Goal: Task Accomplishment & Management: Manage account settings

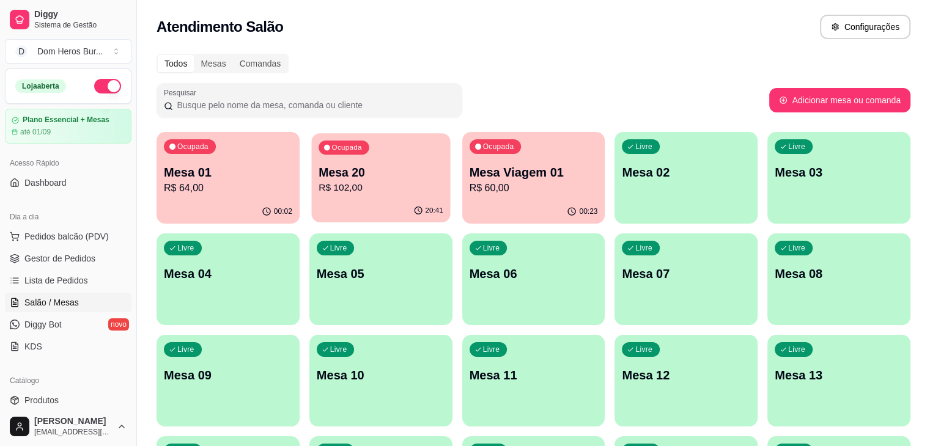
click at [358, 177] on p "Mesa 20" at bounding box center [381, 172] width 125 height 17
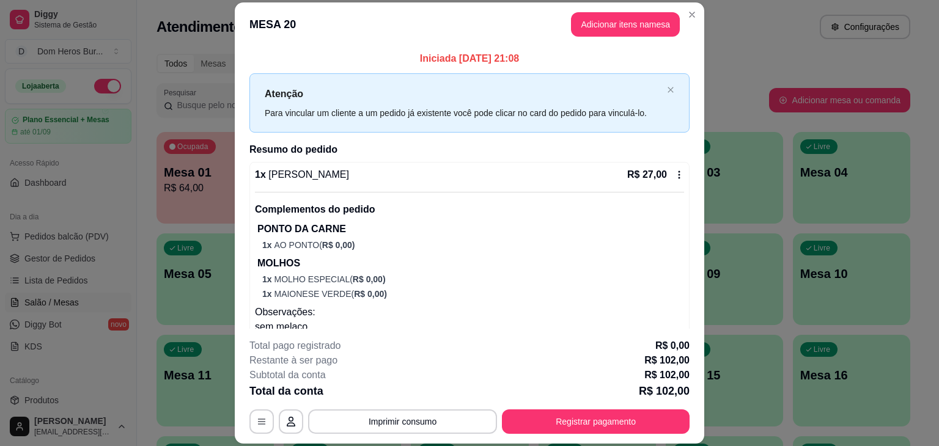
click at [388, 168] on div "1 x Dom Loki R$ 27,00" at bounding box center [469, 175] width 429 height 15
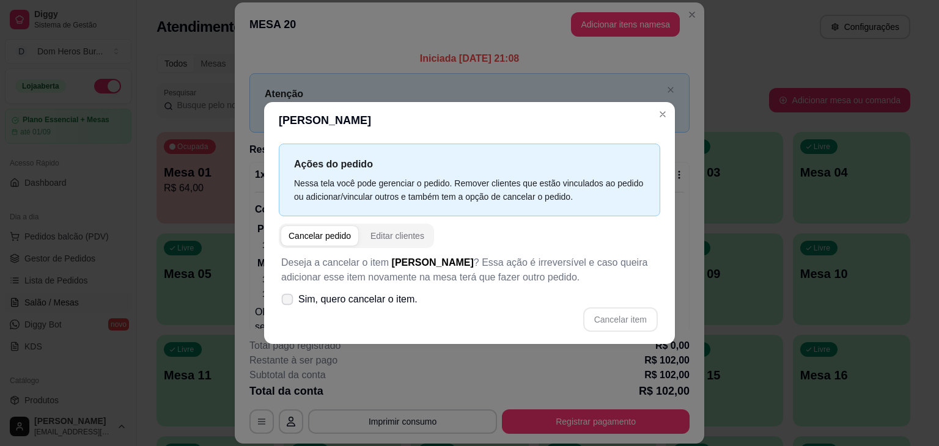
click at [415, 300] on label "Sim, quero cancelar o item." at bounding box center [349, 299] width 146 height 24
click at [289, 302] on input "Sim, quero cancelar o item." at bounding box center [285, 306] width 8 height 8
checkbox input "true"
click at [627, 323] on button "Cancelar item" at bounding box center [620, 320] width 73 height 24
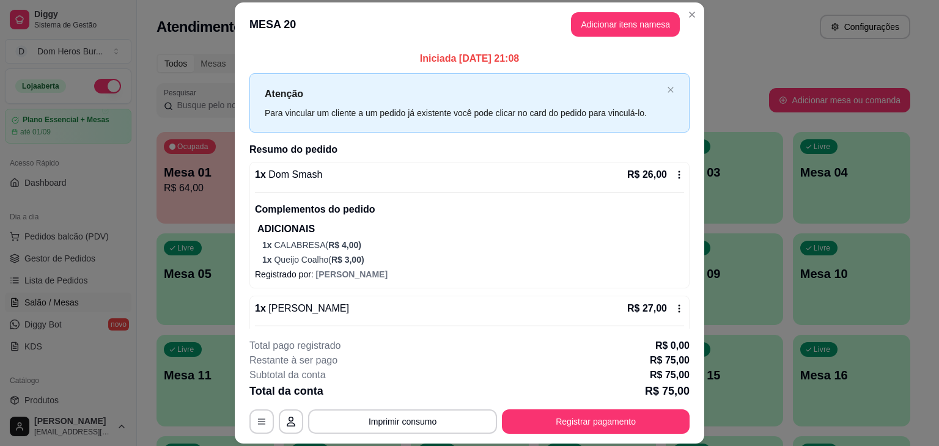
click at [550, 182] on div "1 x Dom Smash R$ 26,00 Complementos do pedido ADICIONAIS 1 x CALABRESA ( R$ 4,0…" at bounding box center [469, 217] width 429 height 98
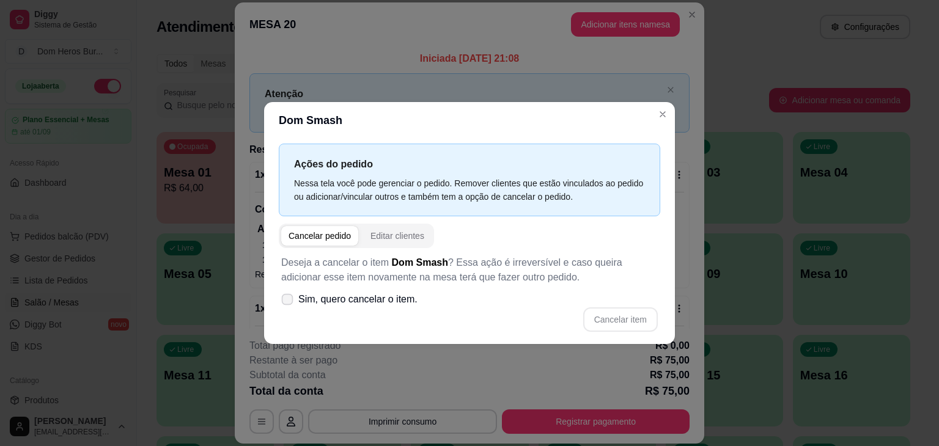
click at [402, 294] on span "Sim, quero cancelar o item." at bounding box center [357, 299] width 119 height 15
click at [289, 302] on input "Sim, quero cancelar o item." at bounding box center [285, 306] width 8 height 8
checkbox input "true"
click at [614, 330] on button "Cancelar item" at bounding box center [620, 320] width 73 height 24
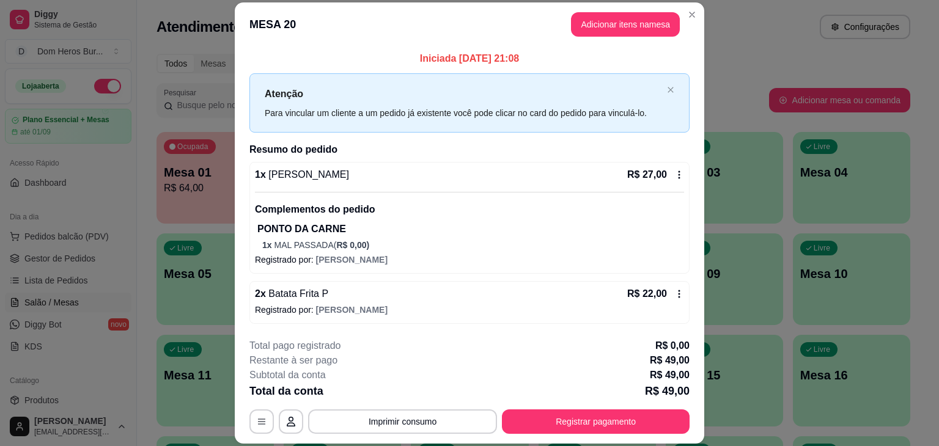
click at [535, 174] on div "1 x Dom Loki R$ 27,00" at bounding box center [469, 175] width 429 height 15
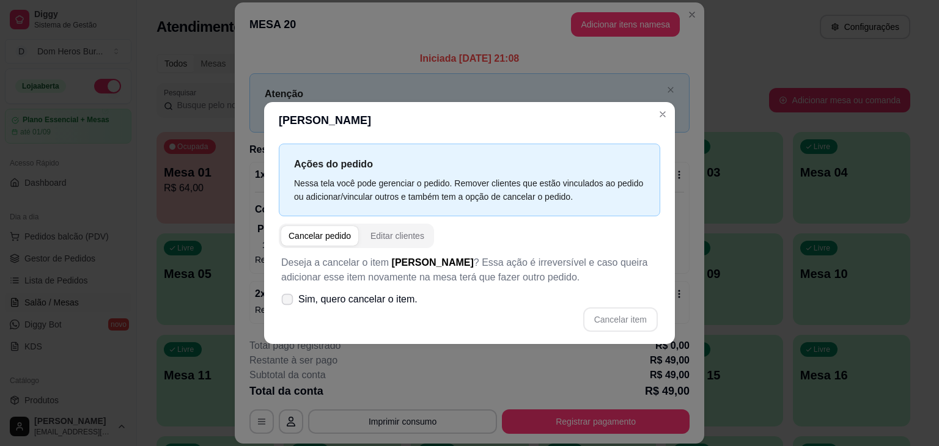
click at [370, 299] on span "Sim, quero cancelar o item." at bounding box center [357, 299] width 119 height 15
click at [289, 302] on input "Sim, quero cancelar o item." at bounding box center [285, 306] width 8 height 8
checkbox input "true"
click at [597, 321] on button "Cancelar item" at bounding box center [620, 320] width 73 height 24
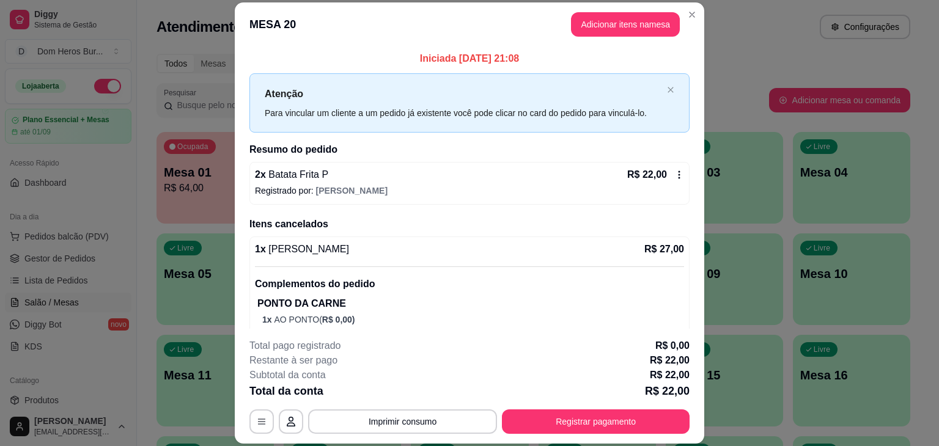
click at [485, 175] on div "2 x Batata Frita P R$ 22,00" at bounding box center [469, 175] width 429 height 15
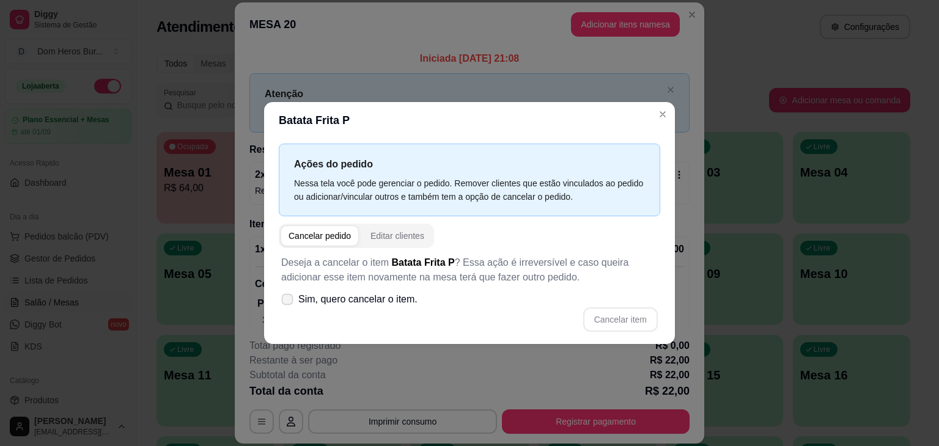
click at [379, 295] on span "Sim, quero cancelar o item." at bounding box center [357, 299] width 119 height 15
click at [289, 302] on input "Sim, quero cancelar o item." at bounding box center [285, 306] width 8 height 8
checkbox input "true"
click at [608, 323] on button "Cancelar item" at bounding box center [620, 320] width 73 height 24
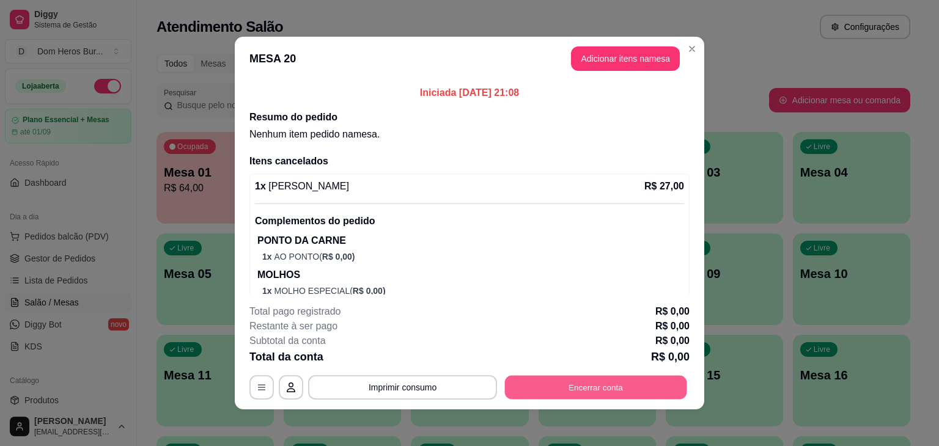
click at [614, 377] on button "Encerrar conta" at bounding box center [596, 388] width 182 height 24
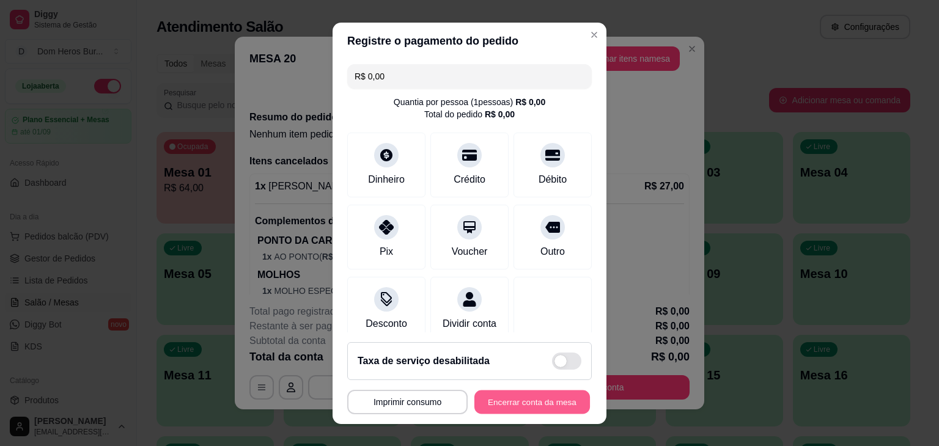
click at [523, 405] on button "Encerrar conta da mesa" at bounding box center [532, 402] width 116 height 24
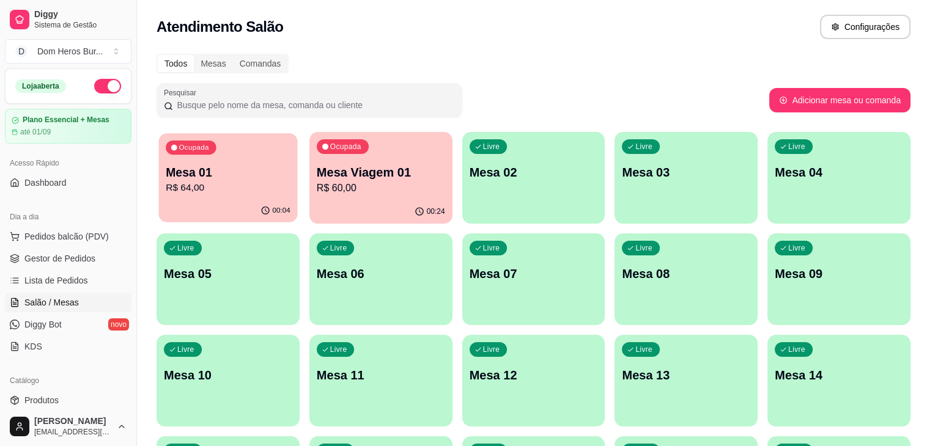
click at [221, 186] on p "R$ 64,00" at bounding box center [228, 188] width 125 height 14
click at [349, 176] on p "Mesa Viagem 01" at bounding box center [381, 172] width 125 height 17
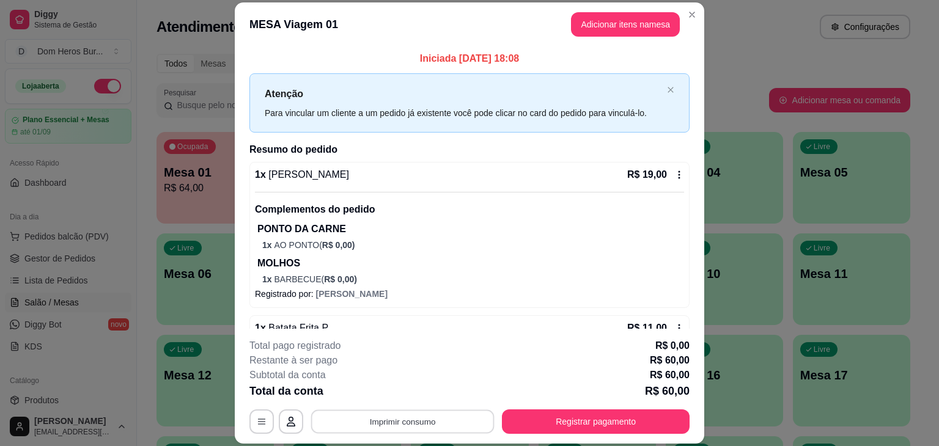
click at [412, 411] on button "Imprimir consumo" at bounding box center [402, 422] width 183 height 24
click at [406, 396] on button "IMPRESSORA" at bounding box center [402, 393] width 86 height 19
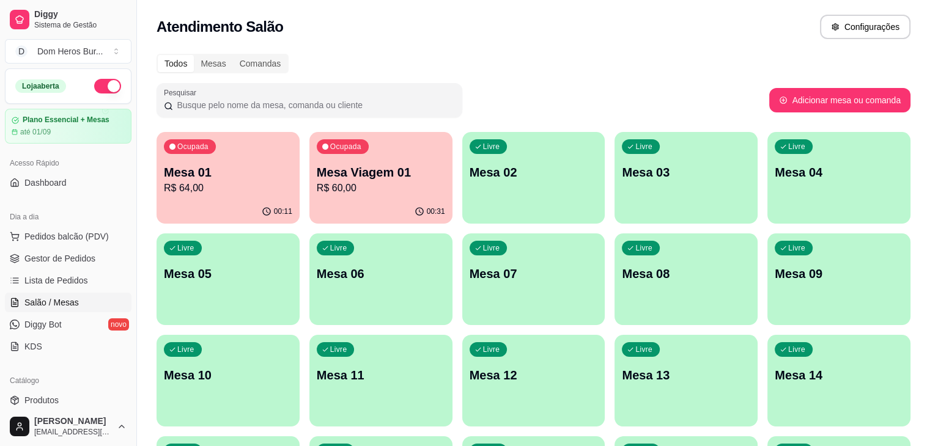
click at [399, 32] on div "Atendimento Salão Configurações" at bounding box center [534, 27] width 754 height 24
click at [381, 164] on p "Mesa Viagem 01" at bounding box center [381, 172] width 125 height 17
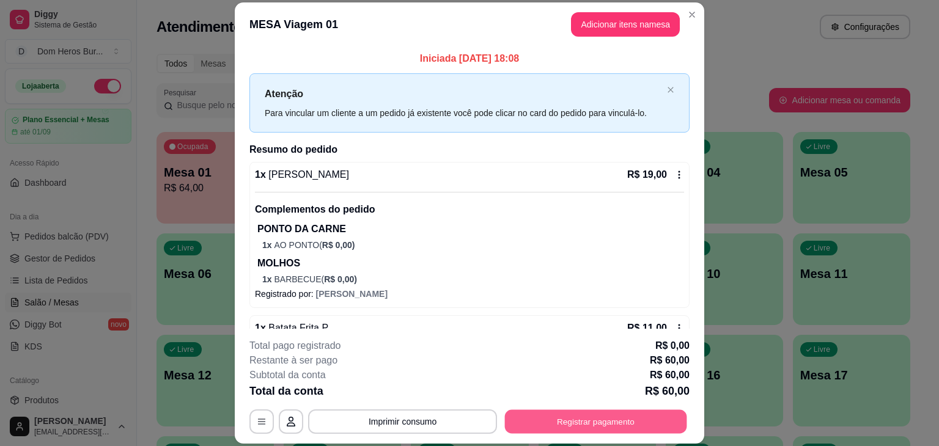
click at [548, 419] on button "Registrar pagamento" at bounding box center [596, 422] width 182 height 24
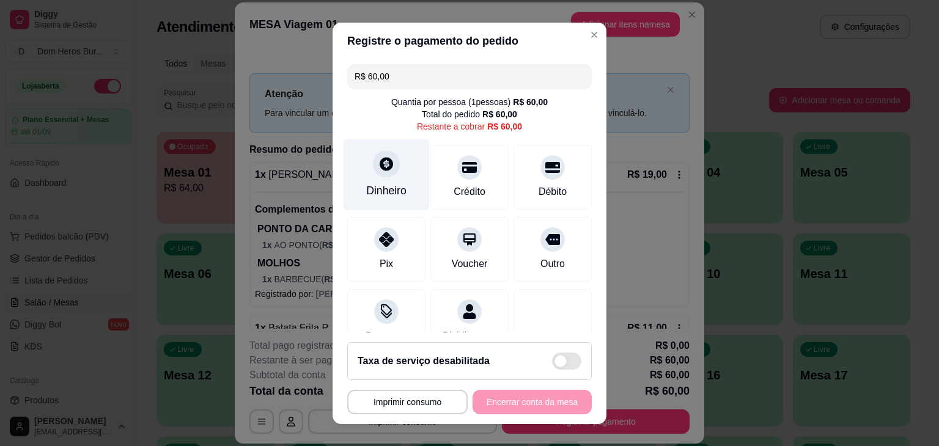
click at [390, 168] on div at bounding box center [386, 163] width 27 height 27
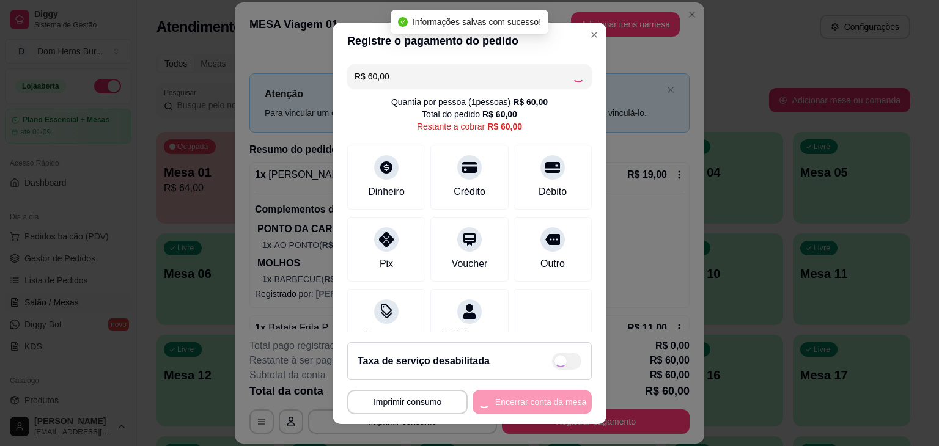
type input "R$ 0,00"
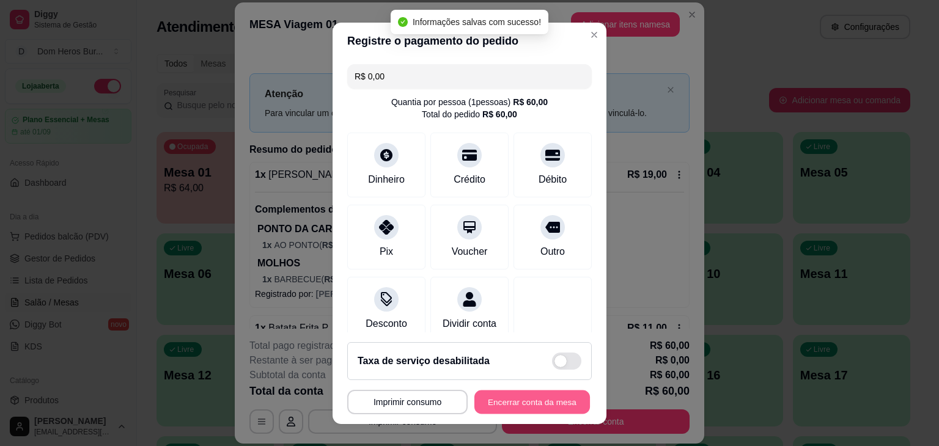
click at [526, 402] on button "Encerrar conta da mesa" at bounding box center [532, 402] width 116 height 24
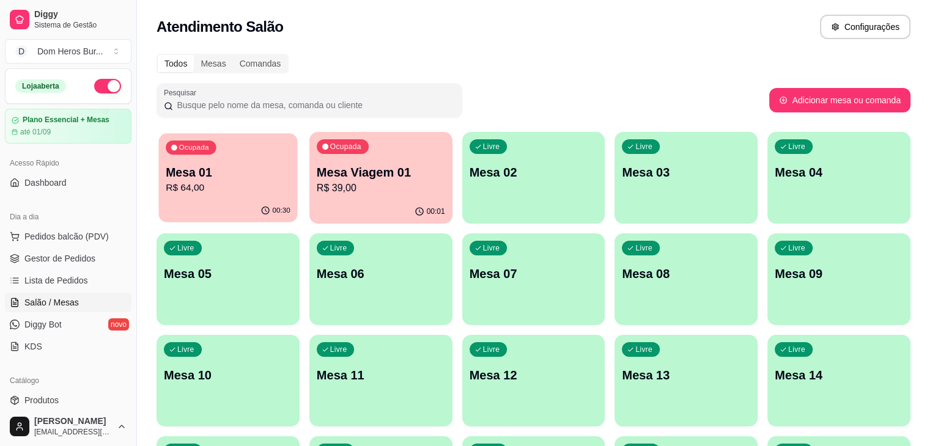
click at [241, 183] on p "R$ 64,00" at bounding box center [228, 188] width 125 height 14
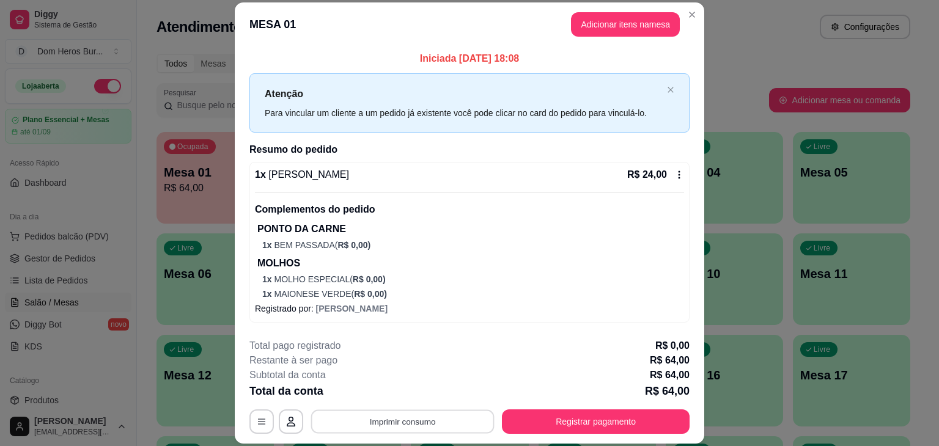
click at [411, 423] on button "Imprimir consumo" at bounding box center [402, 422] width 183 height 24
click at [381, 389] on button "IMPRESSORA" at bounding box center [402, 393] width 86 height 19
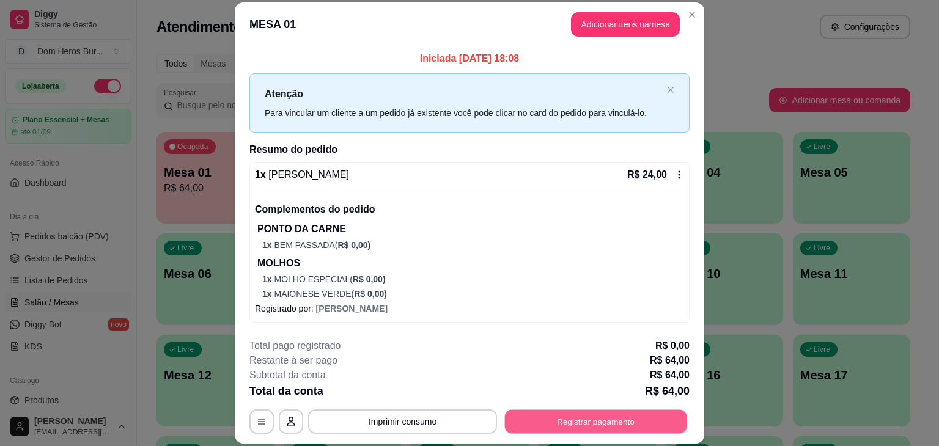
click at [511, 414] on button "Registrar pagamento" at bounding box center [596, 422] width 182 height 24
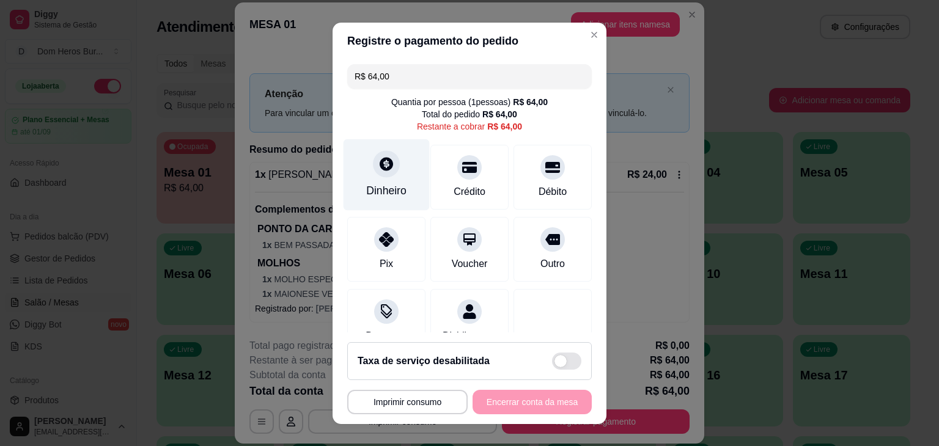
click at [389, 171] on div at bounding box center [386, 163] width 27 height 27
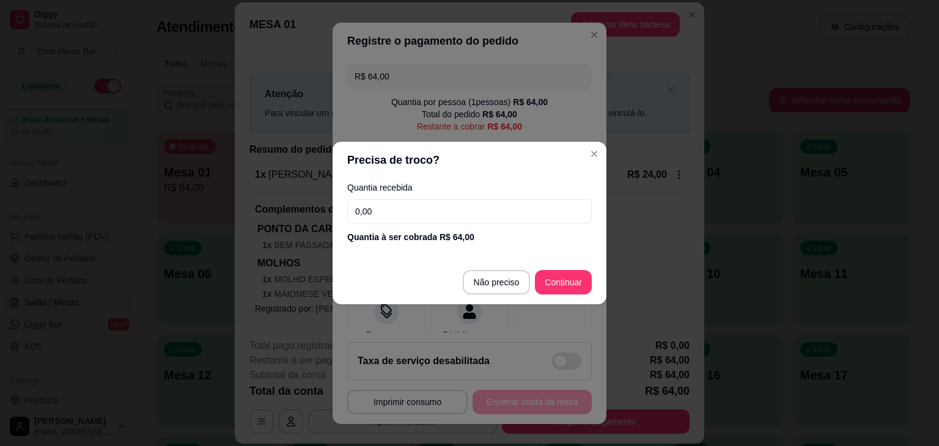
click at [396, 211] on input "0,00" at bounding box center [469, 211] width 245 height 24
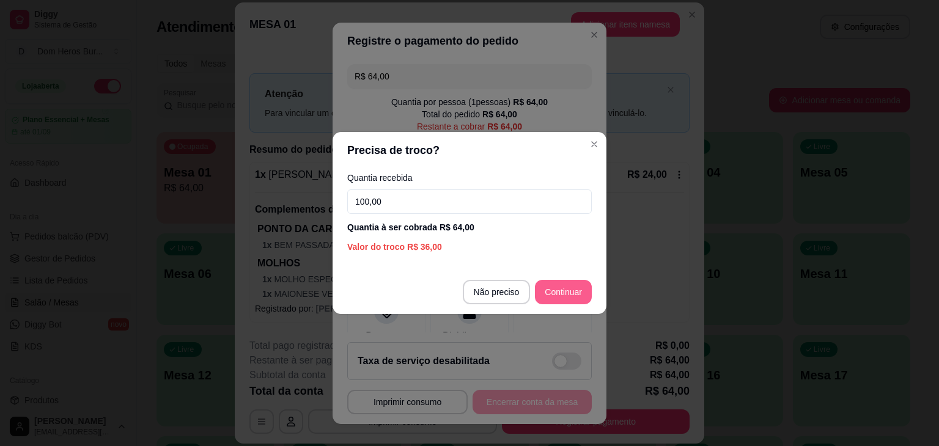
type input "100,00"
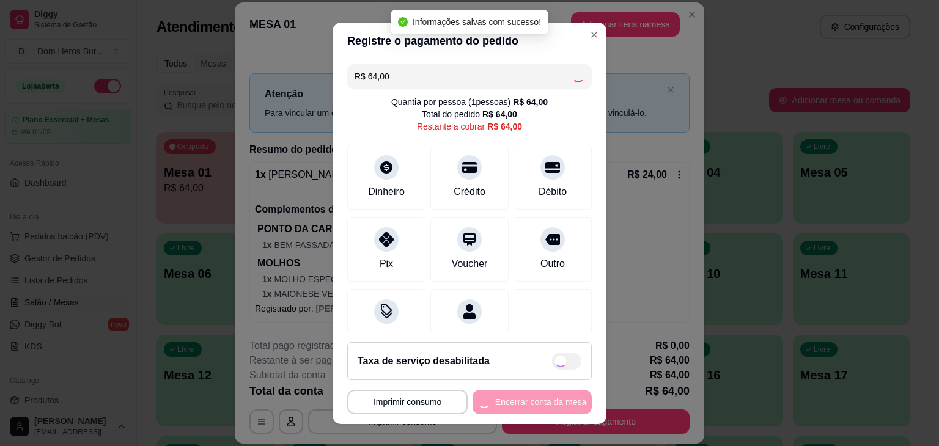
type input "R$ 0,00"
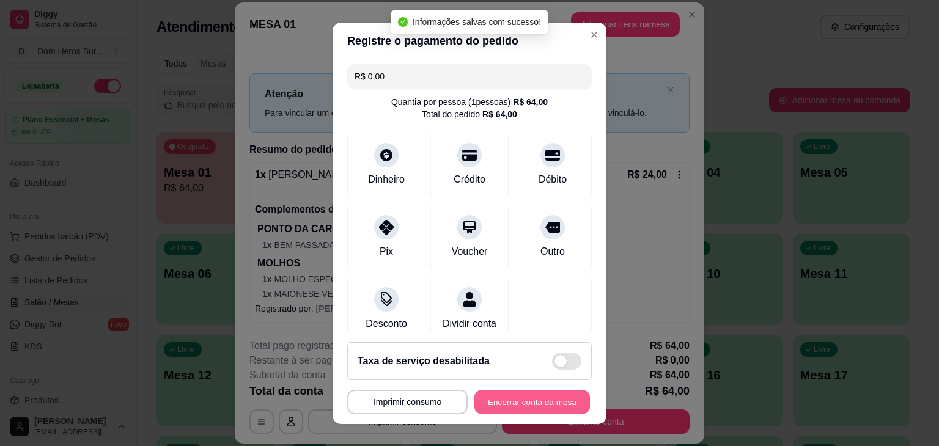
click at [539, 396] on button "Encerrar conta da mesa" at bounding box center [532, 402] width 116 height 24
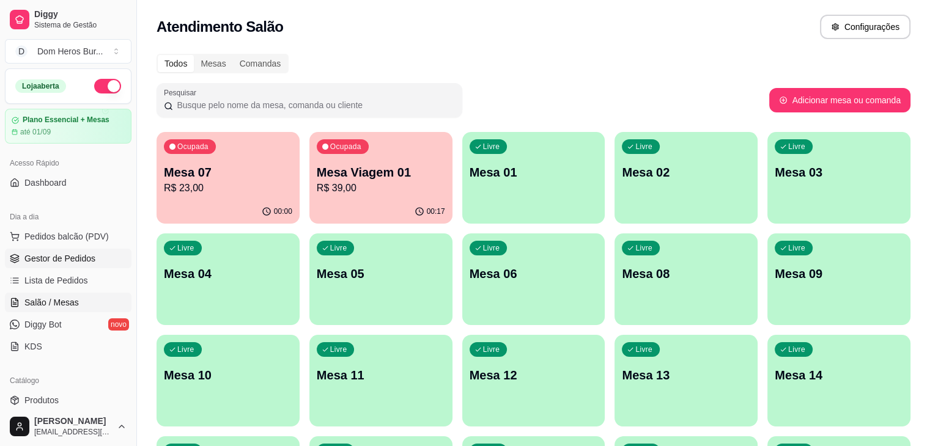
click at [72, 255] on span "Gestor de Pedidos" at bounding box center [59, 258] width 71 height 12
click at [342, 203] on div "00:20" at bounding box center [380, 210] width 139 height 23
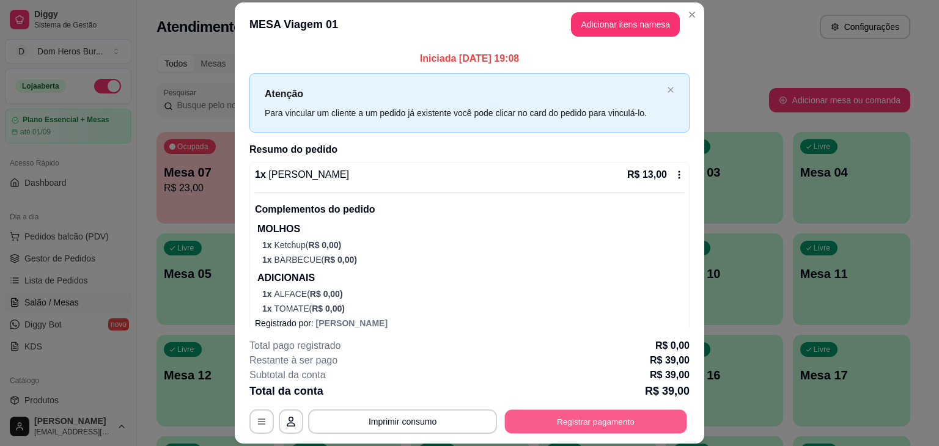
click at [611, 421] on button "Registrar pagamento" at bounding box center [596, 422] width 182 height 24
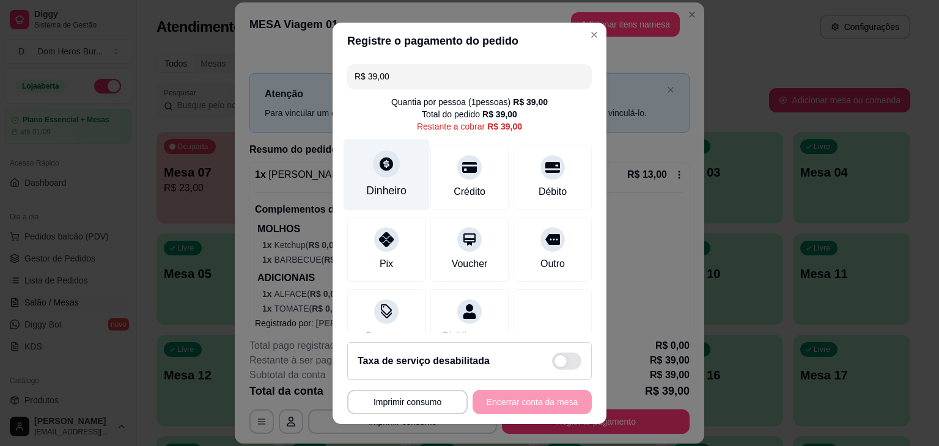
click at [391, 175] on div "Dinheiro" at bounding box center [387, 175] width 86 height 72
click at [407, 73] on input "R$ 39,00" at bounding box center [470, 76] width 230 height 24
click at [391, 174] on div "Dinheiro" at bounding box center [387, 175] width 86 height 72
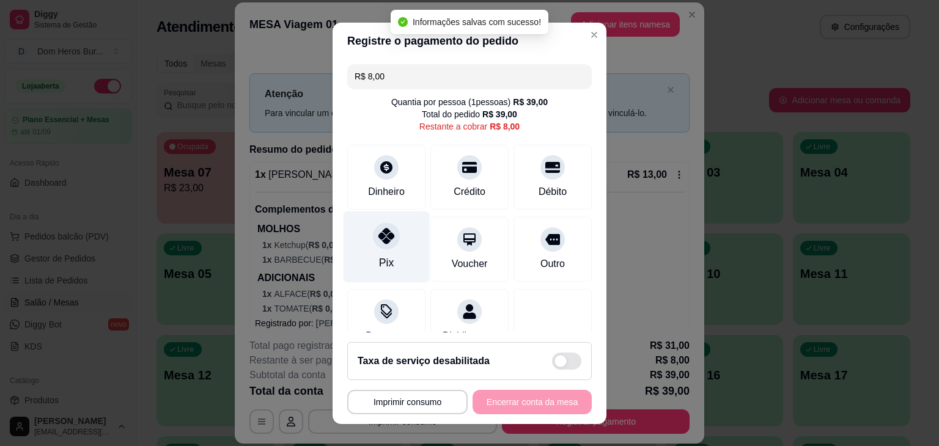
click at [399, 234] on div "Pix" at bounding box center [387, 247] width 86 height 72
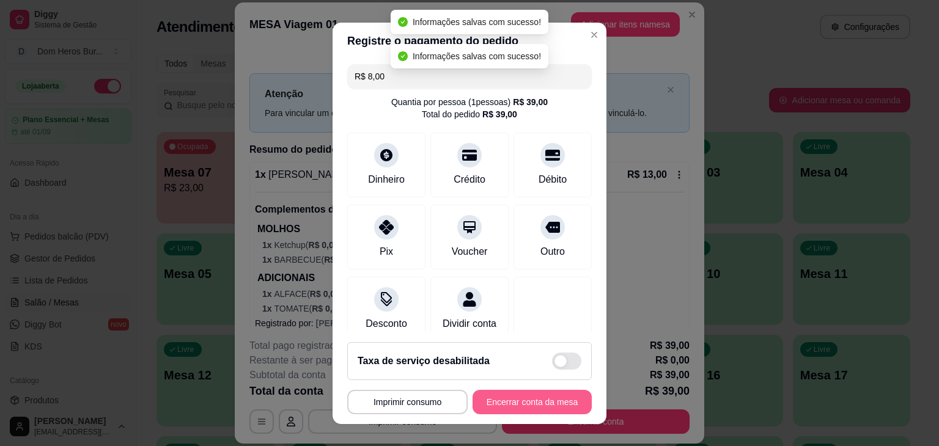
type input "R$ 0,00"
click at [542, 405] on button "Encerrar conta da mesa" at bounding box center [532, 402] width 116 height 24
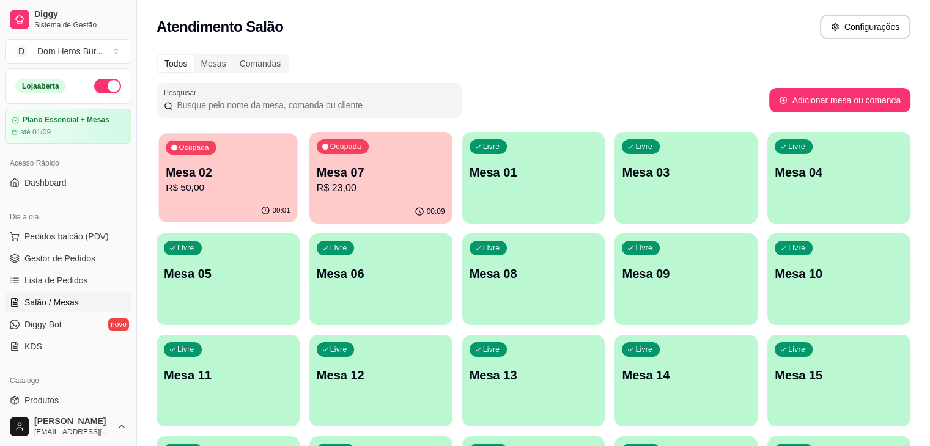
click at [263, 183] on p "R$ 50,00" at bounding box center [228, 188] width 125 height 14
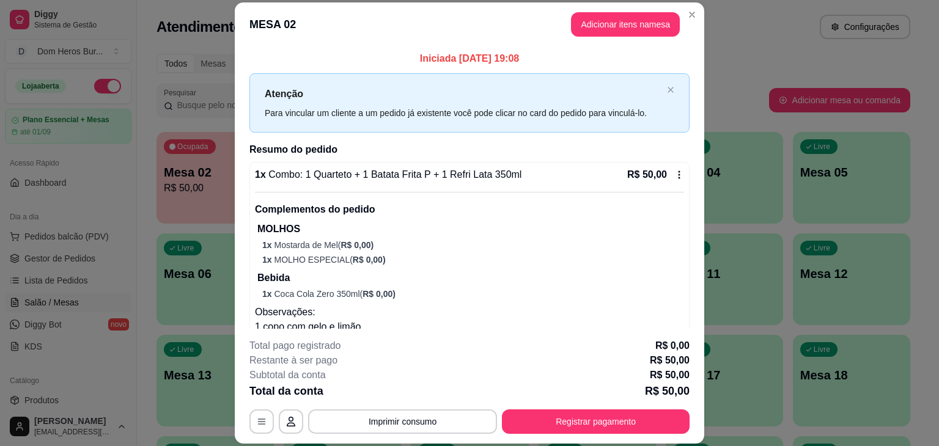
scroll to position [32, 0]
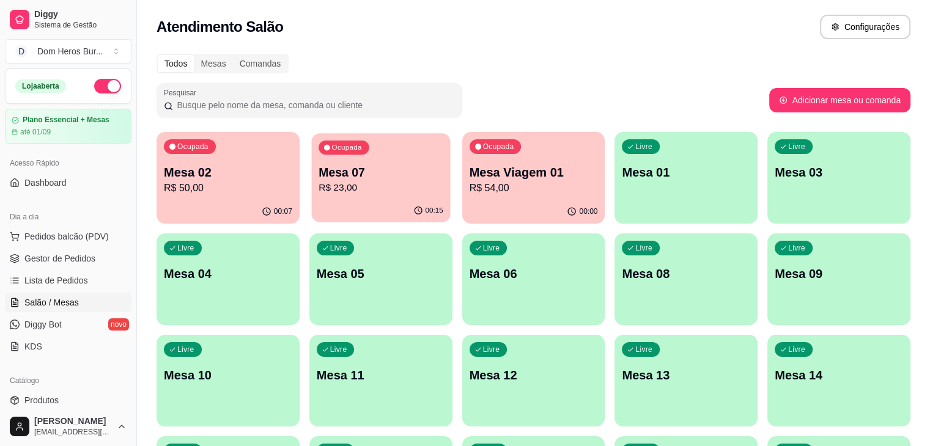
click at [345, 174] on p "Mesa 07" at bounding box center [381, 172] width 125 height 17
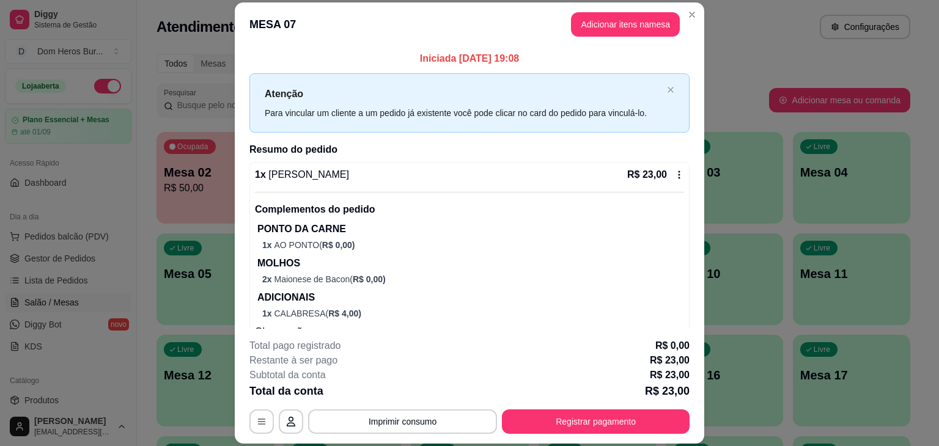
scroll to position [51, 0]
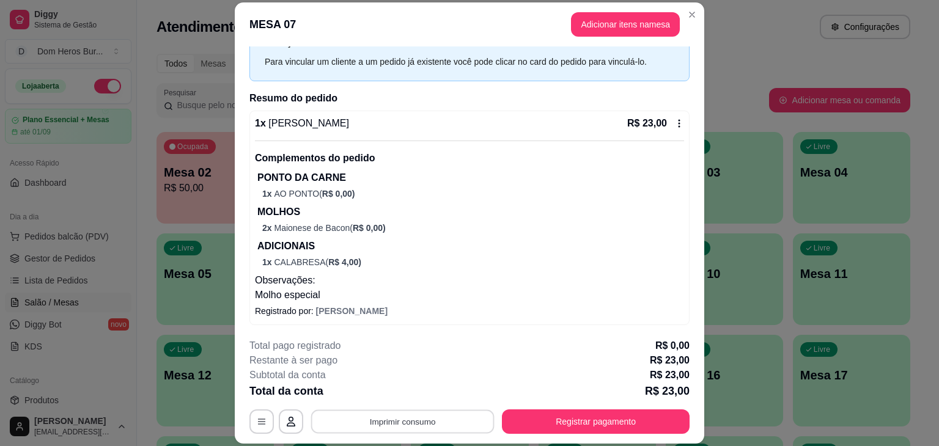
click at [452, 419] on button "Imprimir consumo" at bounding box center [402, 422] width 183 height 24
click at [411, 394] on button "IMPRESSORA" at bounding box center [402, 393] width 86 height 19
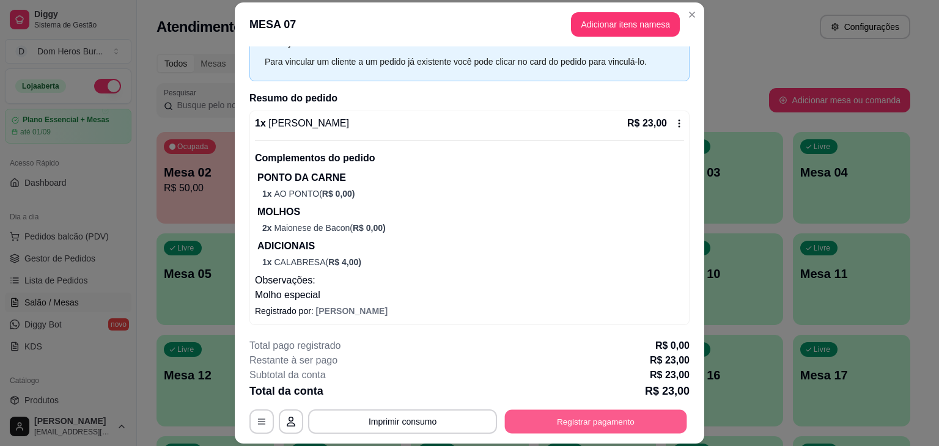
click at [591, 417] on button "Registrar pagamento" at bounding box center [596, 422] width 182 height 24
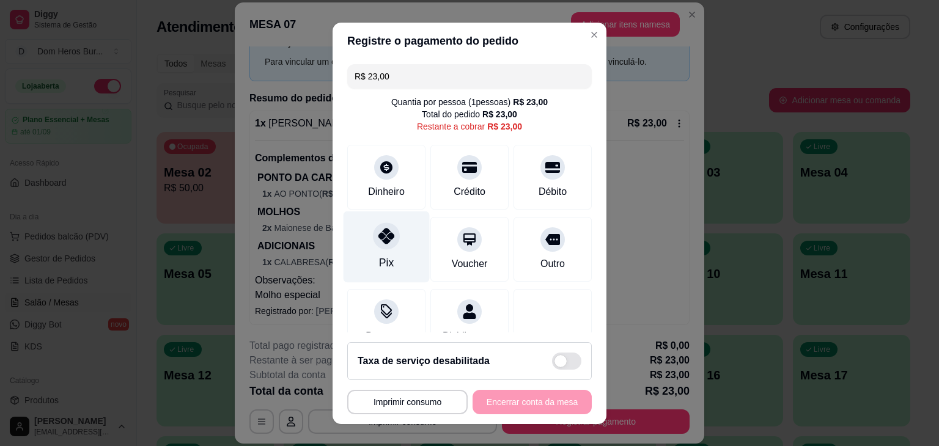
click at [378, 243] on icon at bounding box center [386, 236] width 16 height 16
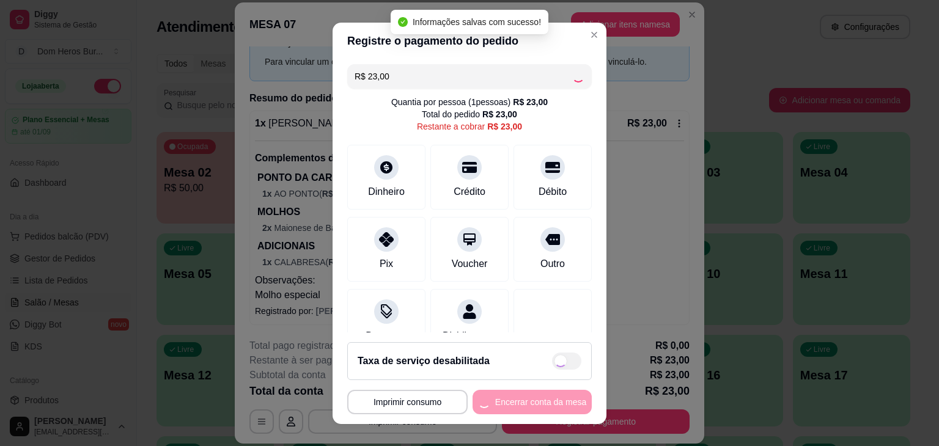
type input "R$ 0,00"
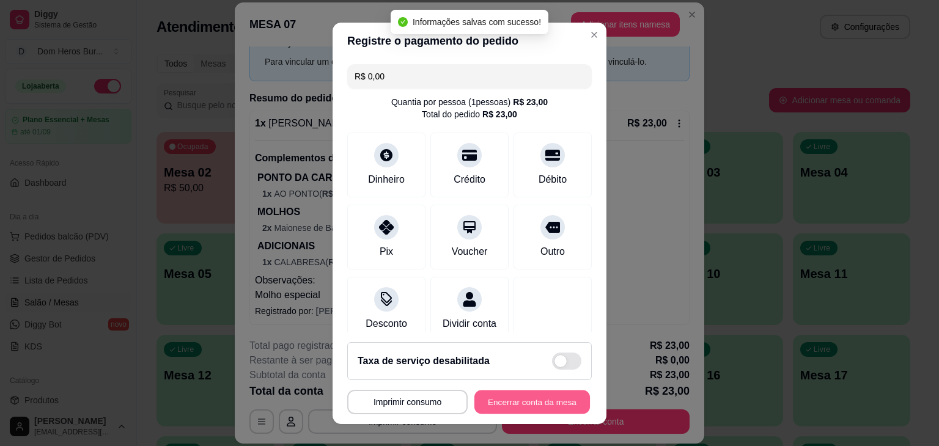
click at [512, 404] on button "Encerrar conta da mesa" at bounding box center [532, 402] width 116 height 24
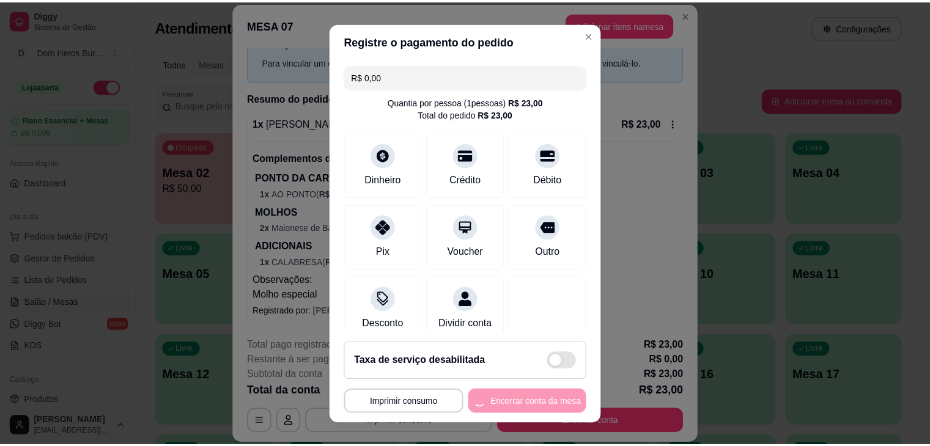
scroll to position [0, 0]
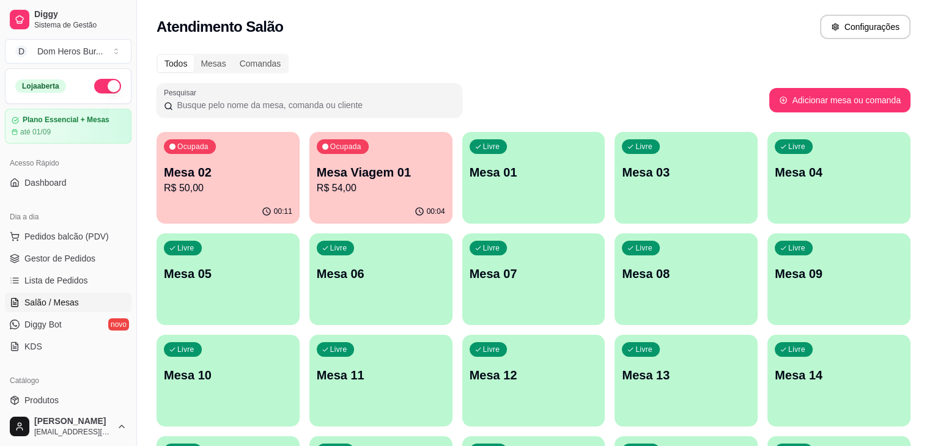
click at [334, 156] on div "Ocupada Mesa Viagem 01 R$ 54,00" at bounding box center [380, 166] width 143 height 68
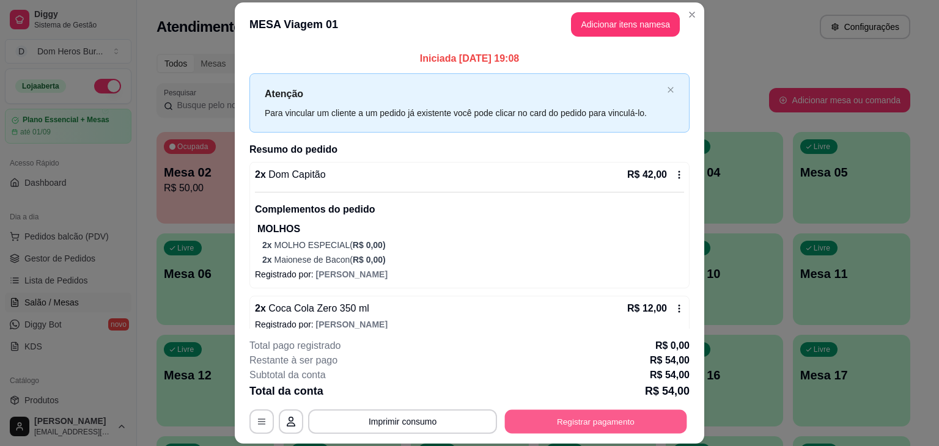
click at [613, 419] on button "Registrar pagamento" at bounding box center [596, 422] width 182 height 24
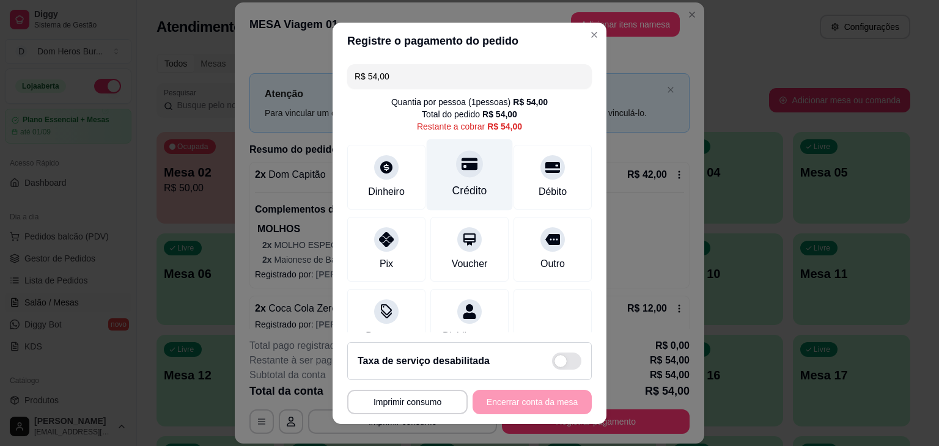
click at [452, 188] on div "Crédito" at bounding box center [469, 191] width 35 height 16
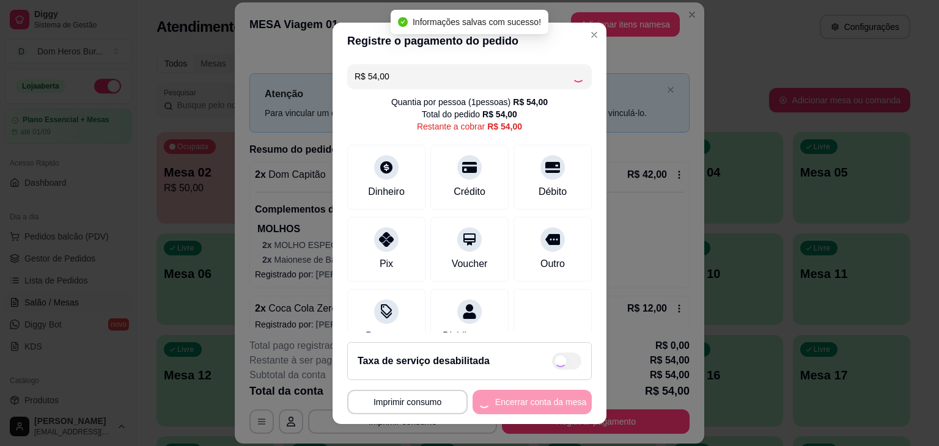
type input "R$ 0,00"
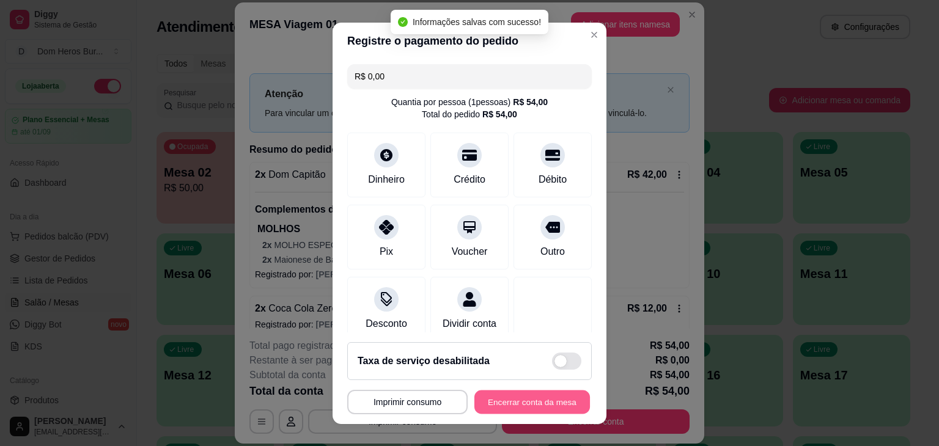
click at [528, 394] on button "Encerrar conta da mesa" at bounding box center [532, 402] width 116 height 24
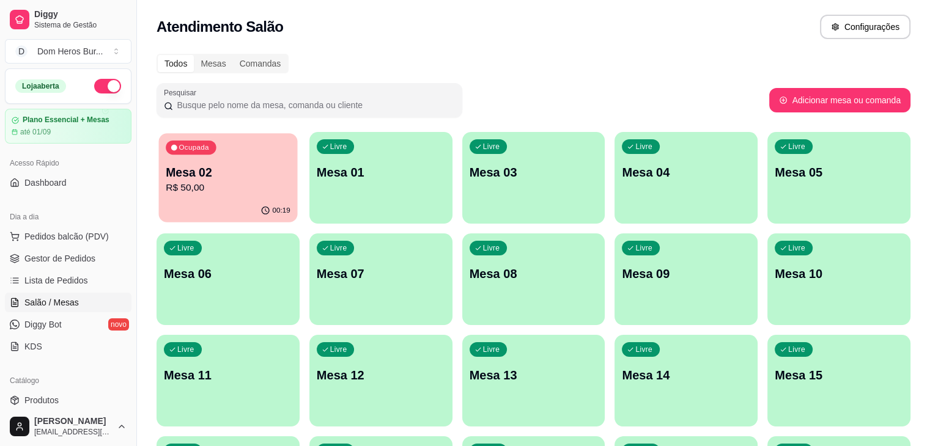
click at [260, 160] on div "Ocupada Mesa 02 R$ 50,00" at bounding box center [228, 166] width 139 height 66
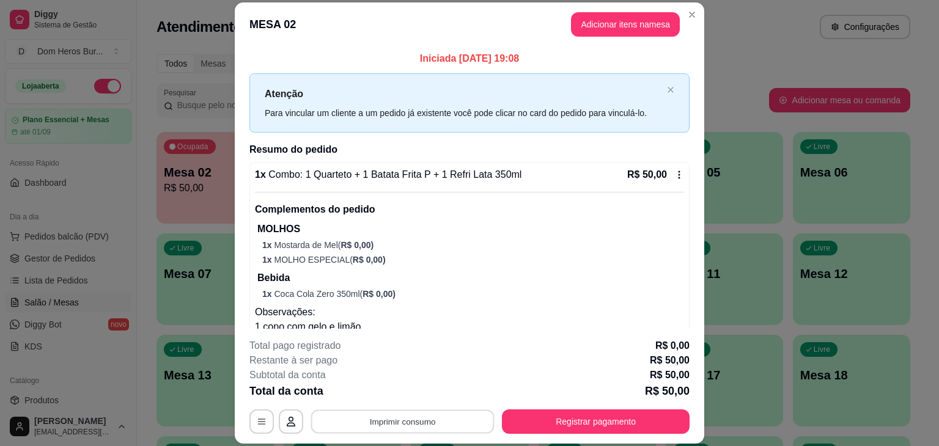
click at [411, 432] on button "Imprimir consumo" at bounding box center [402, 422] width 183 height 24
click at [386, 399] on button "IMPRESSORA" at bounding box center [402, 393] width 86 height 19
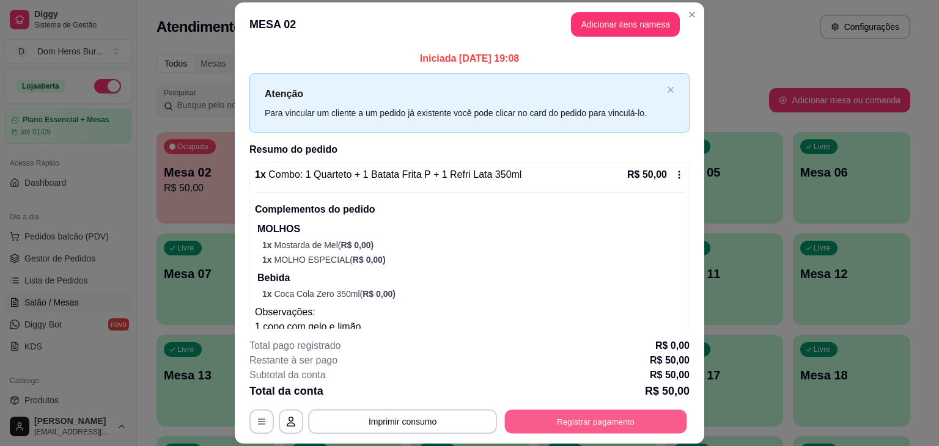
click at [603, 424] on button "Registrar pagamento" at bounding box center [596, 422] width 182 height 24
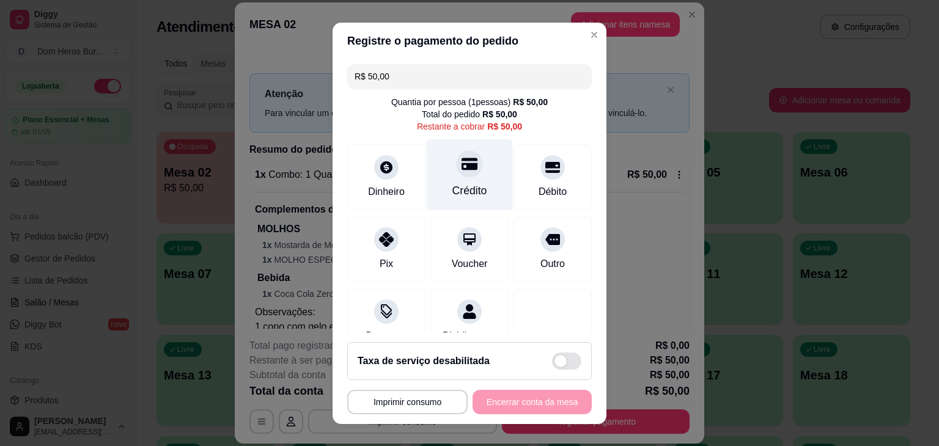
click at [462, 163] on icon at bounding box center [470, 164] width 16 height 12
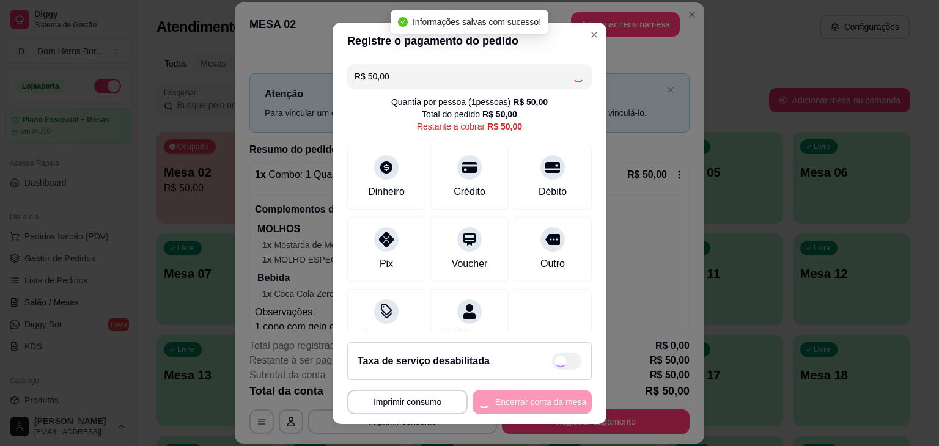
type input "R$ 0,00"
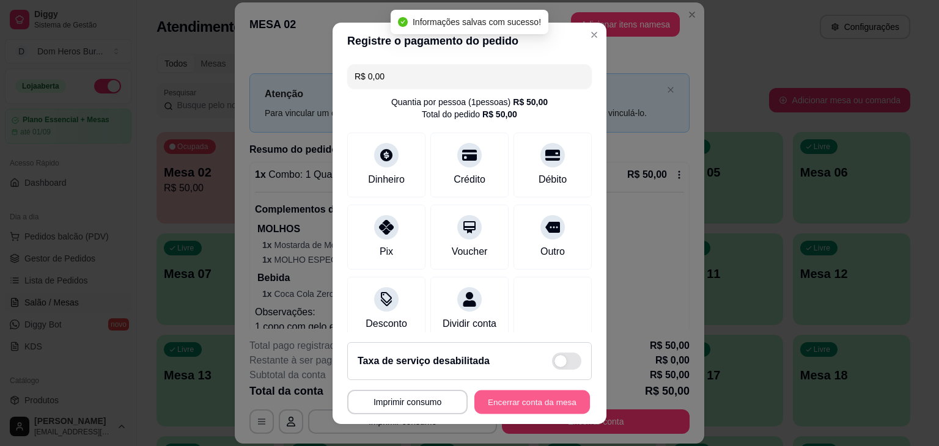
click at [499, 407] on button "Encerrar conta da mesa" at bounding box center [532, 402] width 116 height 24
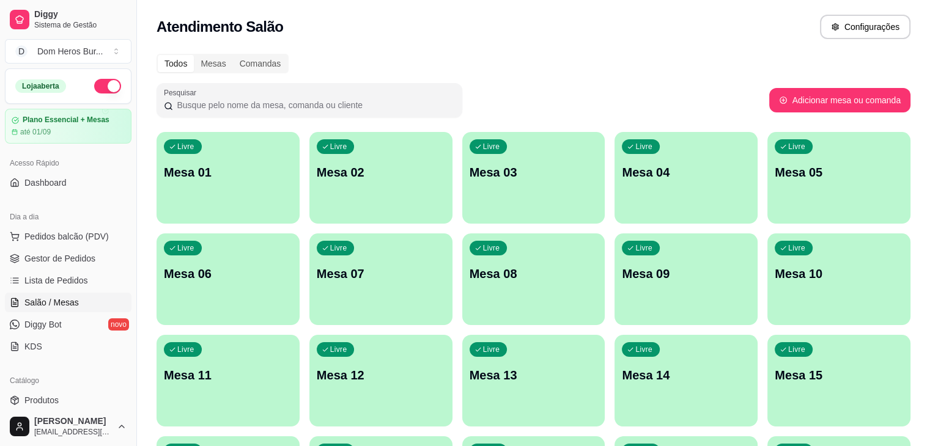
click at [131, 162] on button "Toggle Sidebar" at bounding box center [136, 223] width 10 height 446
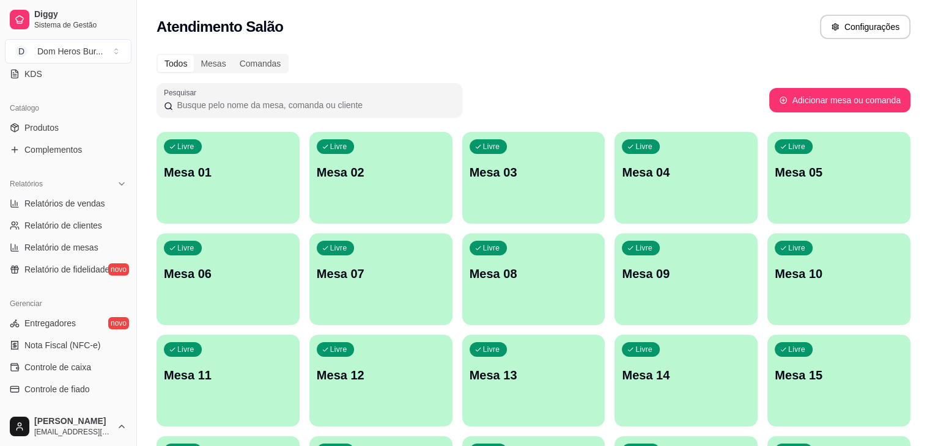
scroll to position [289, 0]
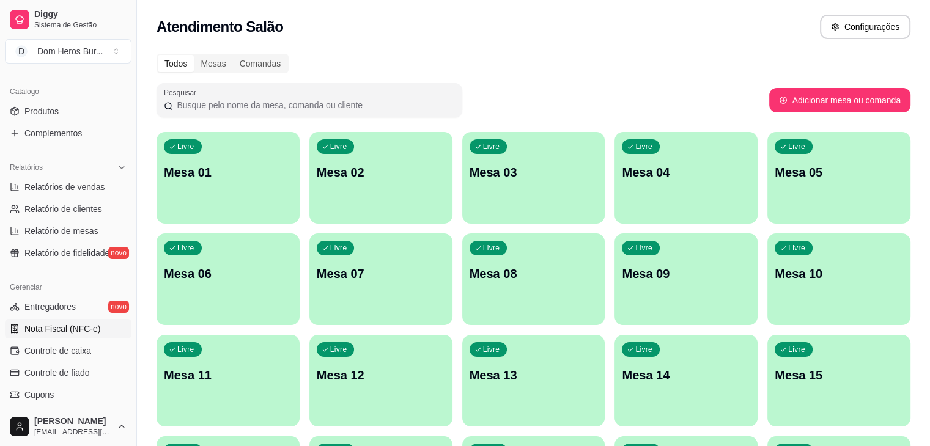
click at [111, 336] on link "Nota Fiscal (NFC-e)" at bounding box center [68, 329] width 127 height 20
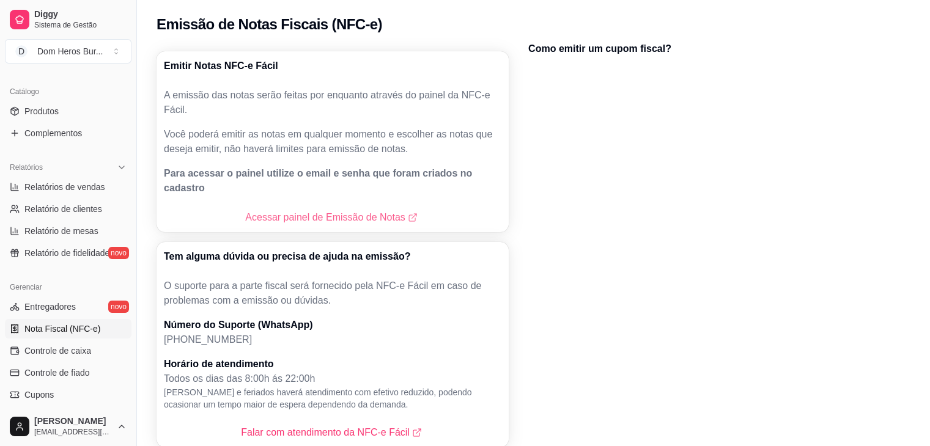
click at [334, 210] on link "Acessar painel de Emissão de Notas" at bounding box center [332, 217] width 174 height 15
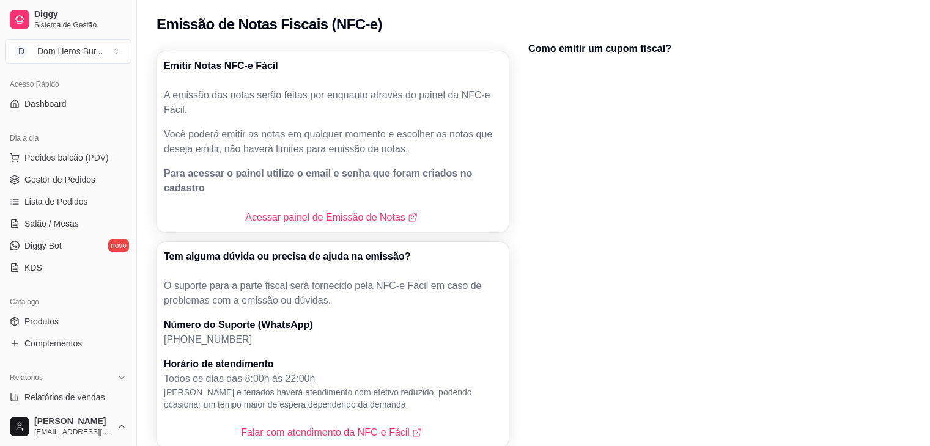
scroll to position [76, 0]
click at [60, 230] on span "Salão / Mesas" at bounding box center [51, 227] width 54 height 12
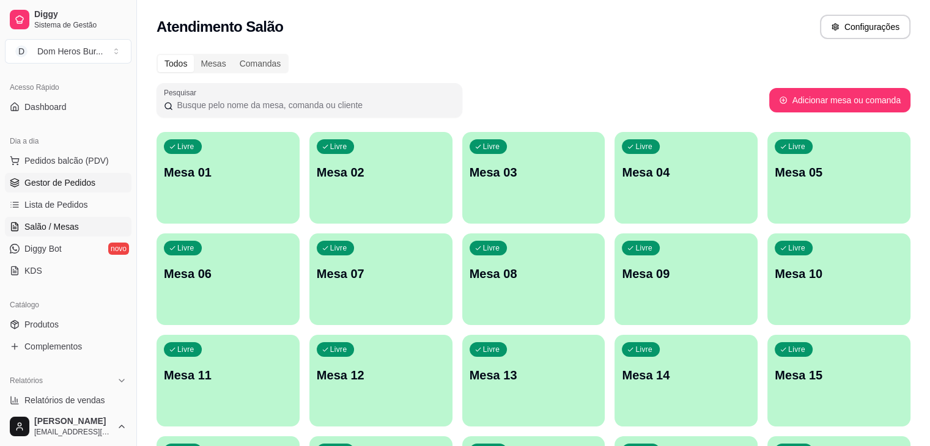
click at [51, 179] on span "Gestor de Pedidos" at bounding box center [59, 183] width 71 height 12
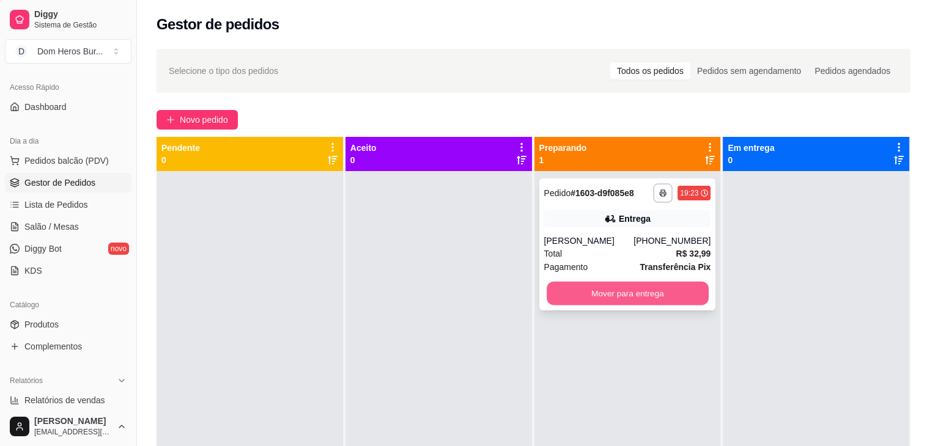
click at [614, 300] on button "Mover para entrega" at bounding box center [628, 294] width 162 height 24
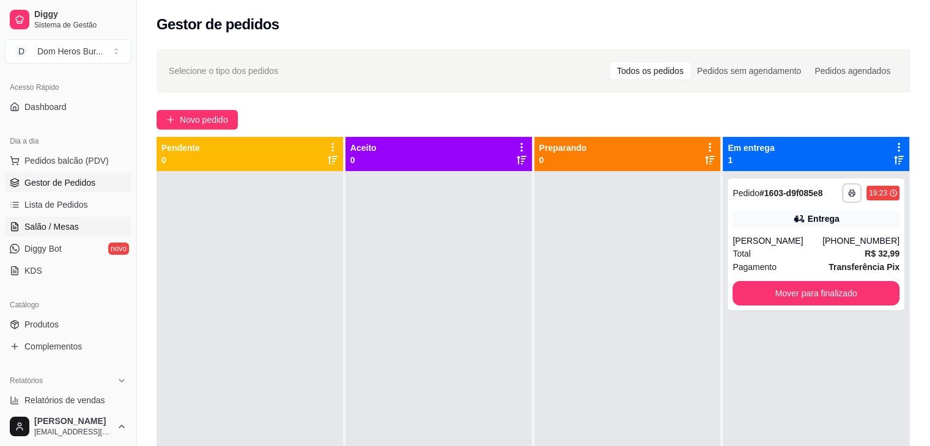
click at [70, 224] on span "Salão / Mesas" at bounding box center [51, 227] width 54 height 12
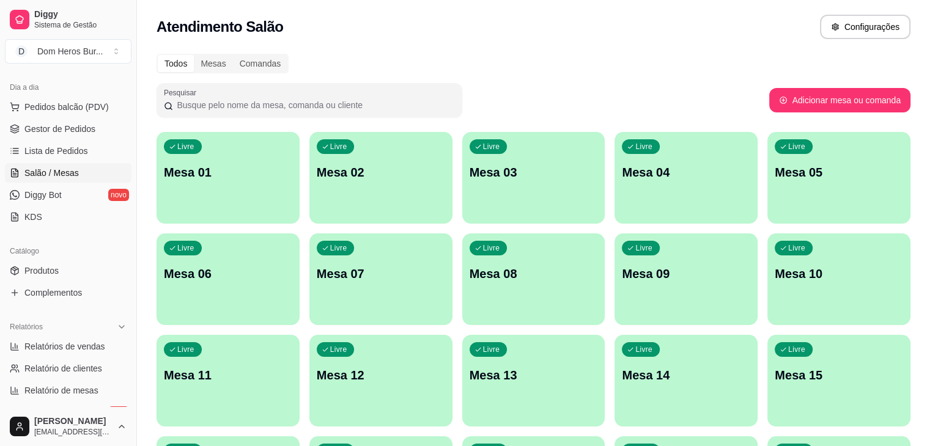
scroll to position [161, 0]
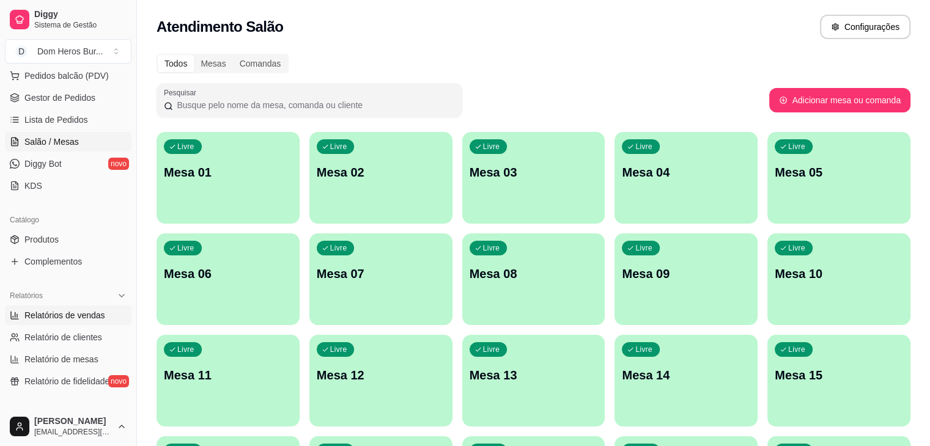
click at [104, 308] on link "Relatórios de vendas" at bounding box center [68, 316] width 127 height 20
select select "ALL"
select select "0"
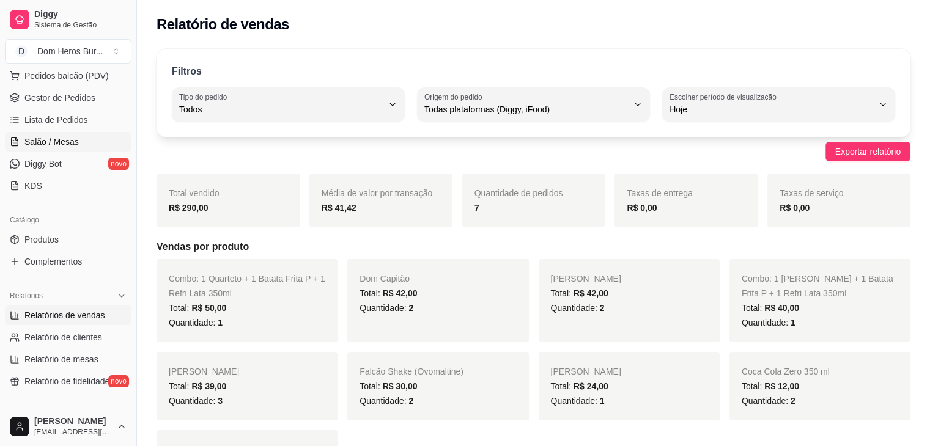
click at [72, 146] on span "Salão / Mesas" at bounding box center [51, 142] width 54 height 12
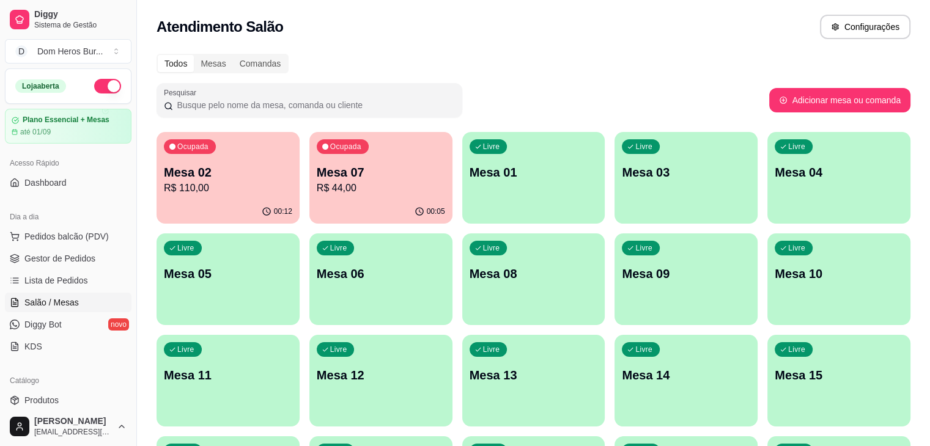
click at [379, 37] on div "Atendimento Salão Configurações" at bounding box center [534, 27] width 754 height 24
click at [361, 51] on div "Todos Mesas Comandas Pesquisar Adicionar mesa ou comanda Ocupada Mesa 02 R$ 110…" at bounding box center [533, 395] width 793 height 699
drag, startPoint x: 347, startPoint y: 15, endPoint x: 199, endPoint y: -53, distance: 163.0
click at [199, 0] on html "Diggy Sistema de Gestão D Dom Heros Bur ... Loja aberta Plano Essencial + Mesas…" at bounding box center [465, 223] width 930 height 446
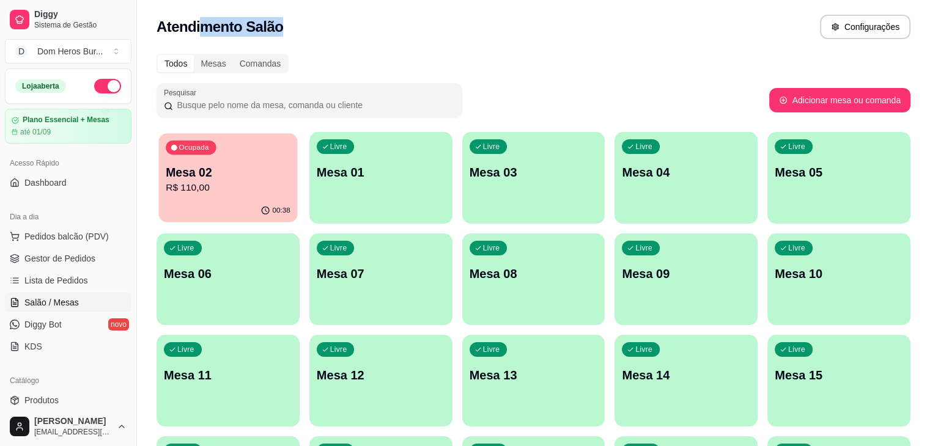
click at [205, 177] on p "Mesa 02" at bounding box center [228, 172] width 125 height 17
click at [220, 151] on div "Ocupada Mesa 02 R$ 110,00" at bounding box center [228, 166] width 139 height 66
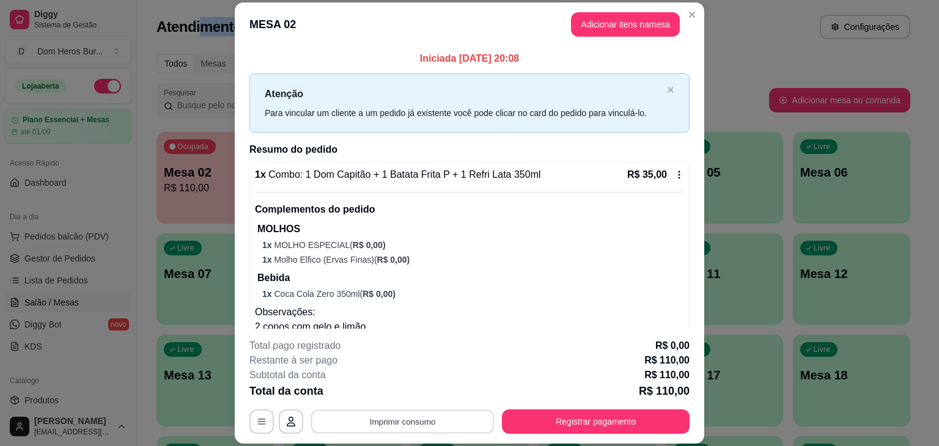
click at [413, 414] on button "Imprimir consumo" at bounding box center [402, 422] width 183 height 24
click at [395, 394] on button "IMPRESSORA" at bounding box center [402, 393] width 86 height 19
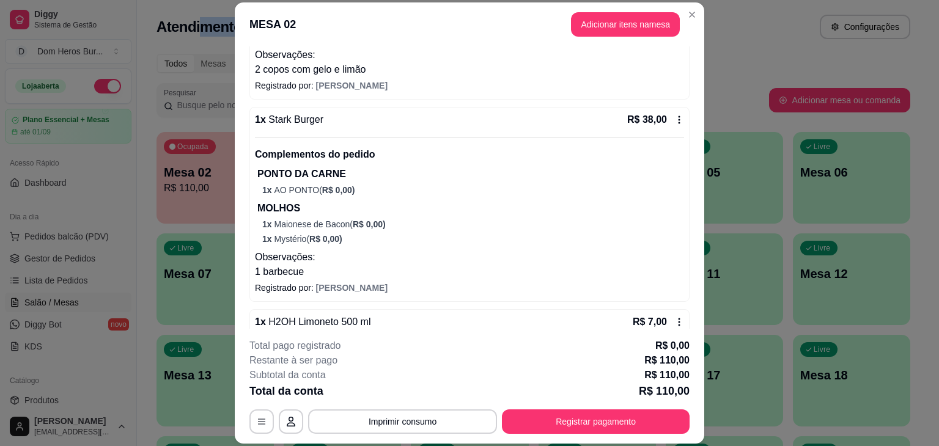
scroll to position [249, 0]
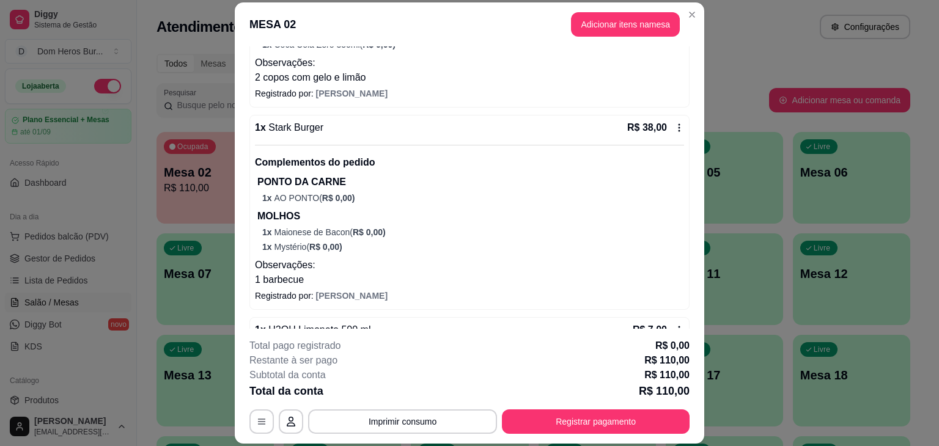
click at [497, 139] on div "1 x Stark Burger R$ 38,00 Complementos do pedido PONTO DA CARNE 1 x AO PONTO ( …" at bounding box center [469, 203] width 429 height 167
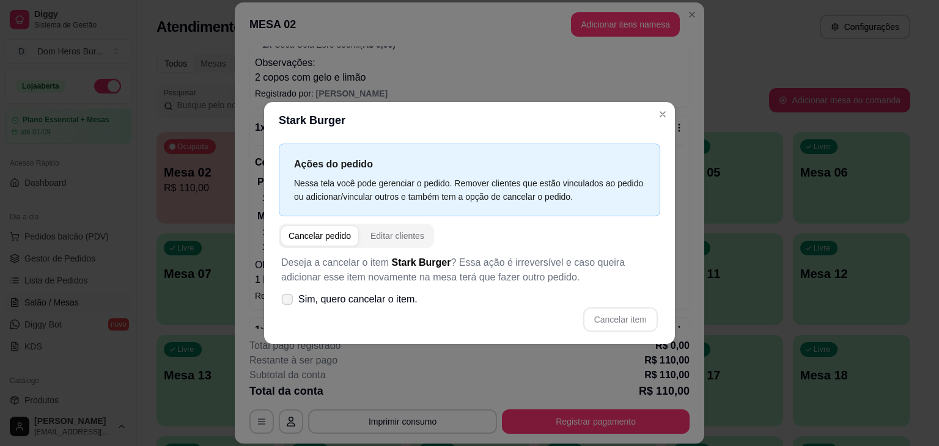
click at [389, 308] on label "Sim, quero cancelar o item." at bounding box center [349, 299] width 146 height 24
click at [289, 308] on input "Sim, quero cancelar o item." at bounding box center [285, 306] width 8 height 8
checkbox input "true"
click at [639, 319] on button "Cancelar item" at bounding box center [620, 320] width 73 height 24
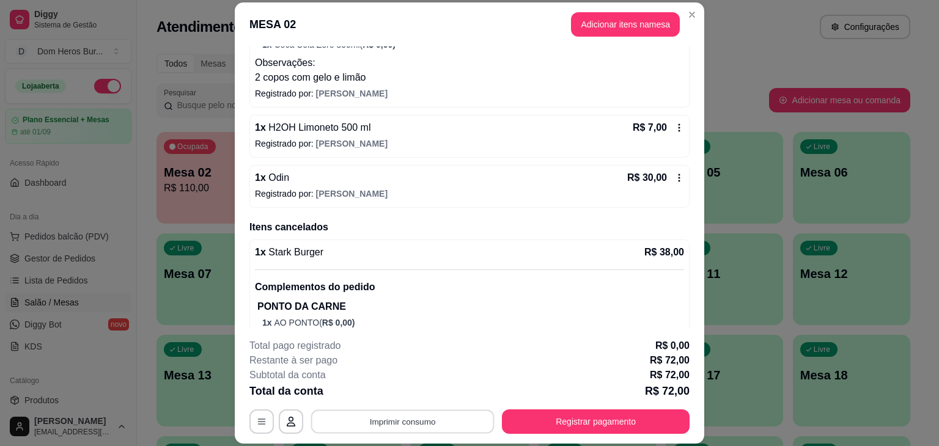
click at [403, 425] on button "Imprimir consumo" at bounding box center [402, 422] width 183 height 24
click at [396, 393] on button "IMPRESSORA" at bounding box center [402, 393] width 86 height 19
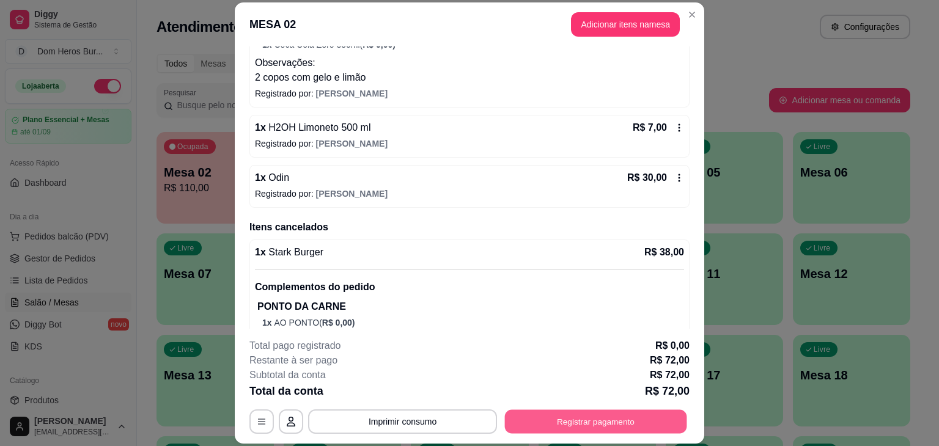
click at [542, 416] on button "Registrar pagamento" at bounding box center [596, 422] width 182 height 24
click at [548, 414] on button "Registrar pagamento" at bounding box center [596, 422] width 182 height 24
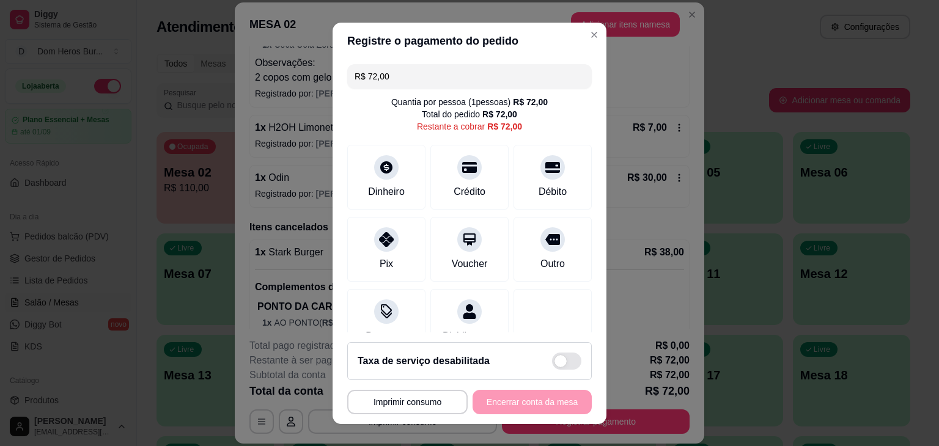
click at [450, 79] on input "R$ 72,00" at bounding box center [470, 76] width 230 height 24
type input "R$ 37,00"
click at [380, 184] on div "Dinheiro" at bounding box center [386, 191] width 40 height 16
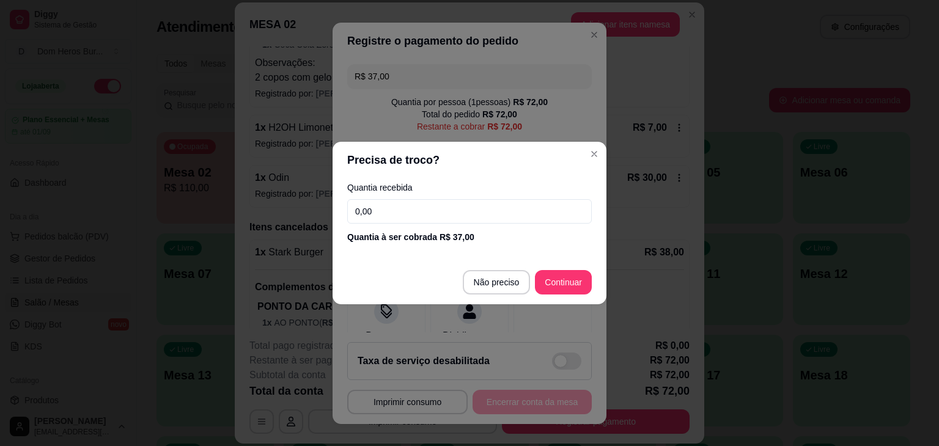
click at [388, 210] on input "0,00" at bounding box center [469, 211] width 245 height 24
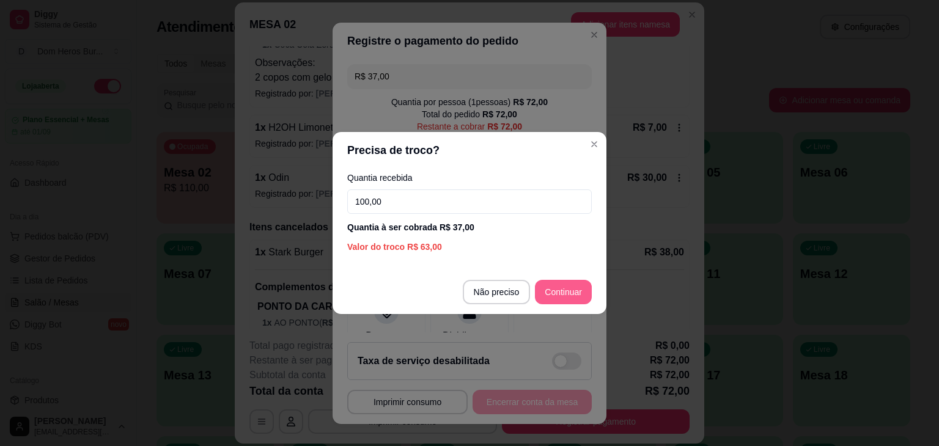
type input "100,00"
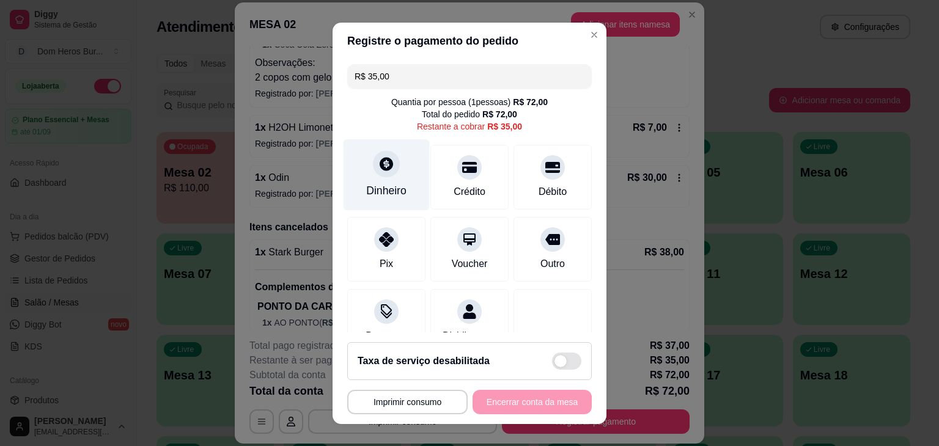
click at [382, 161] on icon at bounding box center [386, 163] width 13 height 13
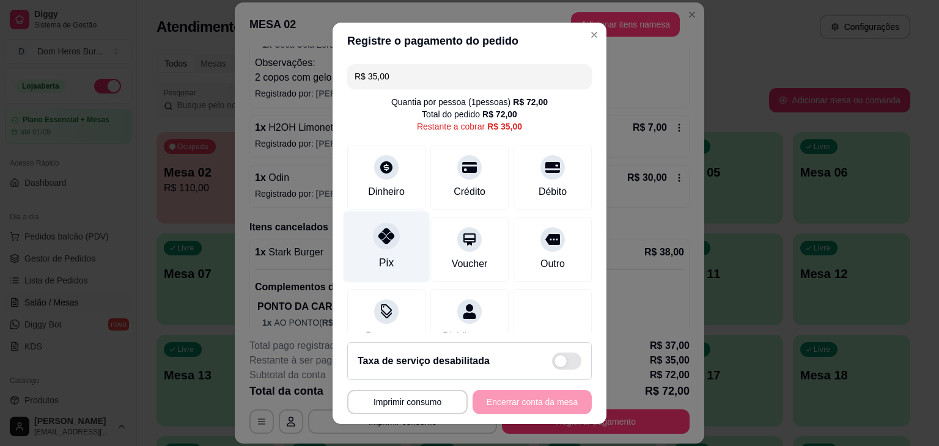
click at [397, 230] on div "Pix" at bounding box center [387, 247] width 86 height 72
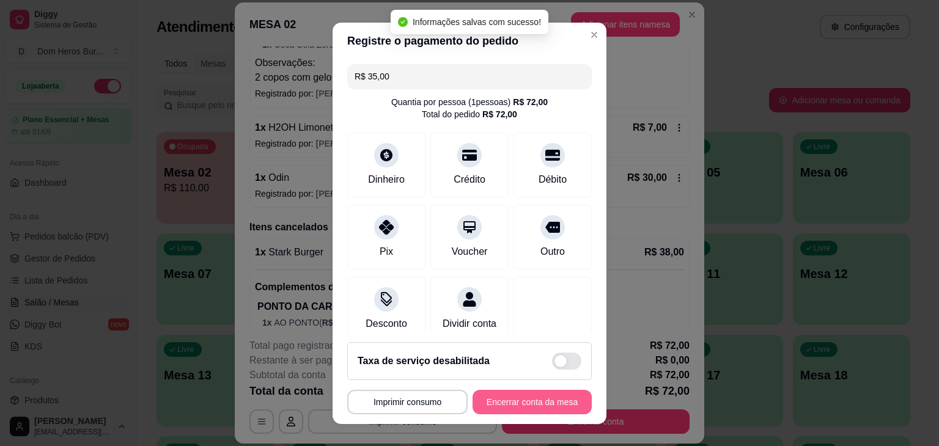
type input "R$ 0,00"
click at [517, 408] on button "Encerrar conta da mesa" at bounding box center [532, 402] width 119 height 24
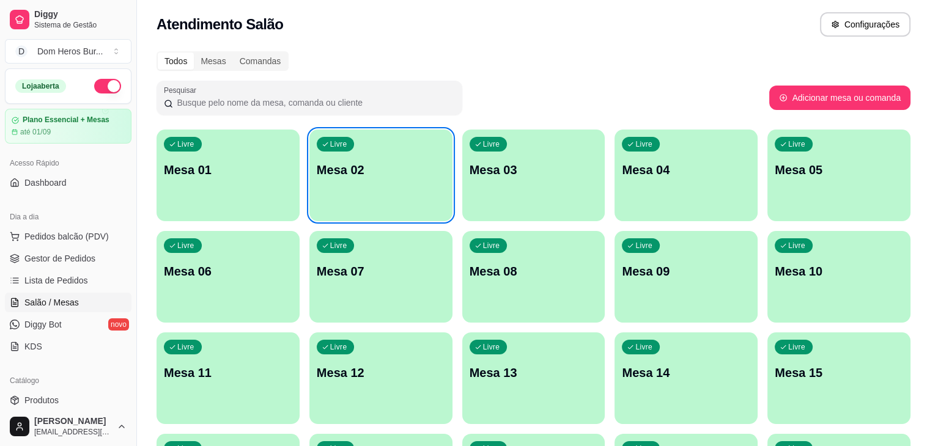
scroll to position [0, 0]
